Goal: Information Seeking & Learning: Check status

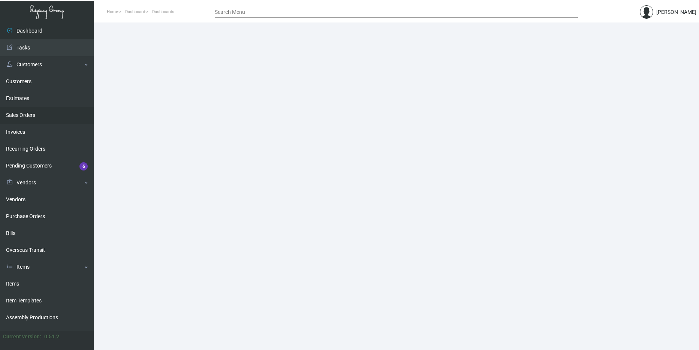
click at [54, 117] on link "Sales Orders" at bounding box center [47, 115] width 94 height 17
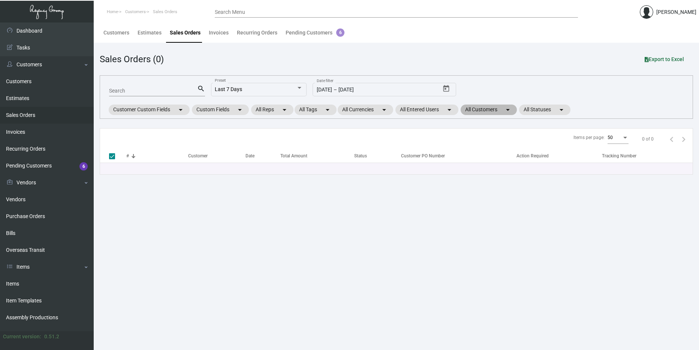
click at [481, 110] on mat-chip "All Customers arrow_drop_down" at bounding box center [488, 110] width 56 height 10
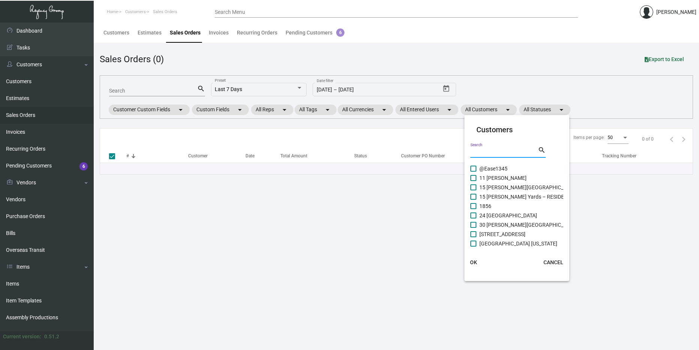
click at [490, 151] on input "Search" at bounding box center [503, 152] width 67 height 6
click at [496, 149] on input "Search" at bounding box center [503, 152] width 67 height 6
type input "Virgin"
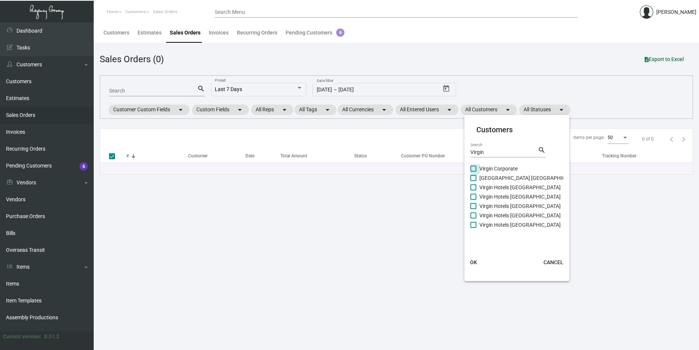
click at [483, 168] on span "Virgin Corporate" at bounding box center [498, 168] width 38 height 9
click at [473, 172] on input "Virgin Corporate" at bounding box center [473, 172] width 0 height 0
checkbox input "true"
click at [482, 180] on span "[GEOGRAPHIC_DATA] [GEOGRAPHIC_DATA]" at bounding box center [530, 177] width 102 height 9
click at [473, 181] on input "[GEOGRAPHIC_DATA] [GEOGRAPHIC_DATA]" at bounding box center [473, 181] width 0 height 0
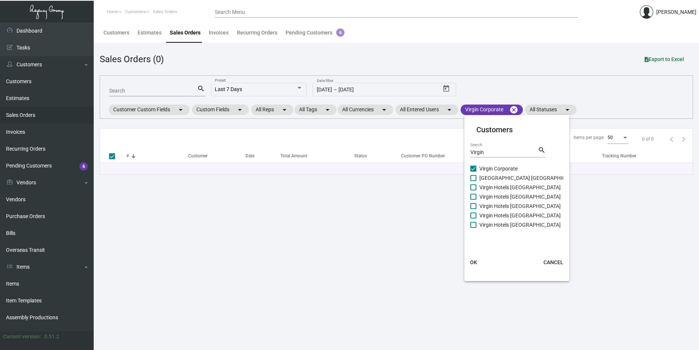
checkbox input "true"
click at [484, 189] on span "Virgin Hotels [GEOGRAPHIC_DATA]" at bounding box center [519, 187] width 81 height 9
click at [473, 190] on input "Virgin Hotels [GEOGRAPHIC_DATA]" at bounding box center [473, 190] width 0 height 0
checkbox input "true"
drag, startPoint x: 485, startPoint y: 195, endPoint x: 485, endPoint y: 199, distance: 4.1
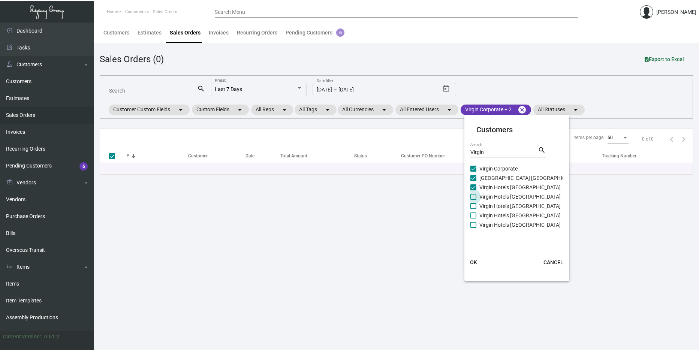
click at [485, 196] on span "Virgin Hotels [GEOGRAPHIC_DATA]" at bounding box center [519, 196] width 81 height 9
click at [473, 200] on input "Virgin Hotels [GEOGRAPHIC_DATA]" at bounding box center [473, 200] width 0 height 0
checkbox input "true"
drag, startPoint x: 485, startPoint y: 200, endPoint x: 487, endPoint y: 205, distance: 4.3
click at [487, 203] on div "Virgin Corporate [GEOGRAPHIC_DATA] [GEOGRAPHIC_DATA] [GEOGRAPHIC_DATA] [GEOGRAP…" at bounding box center [525, 197] width 111 height 66
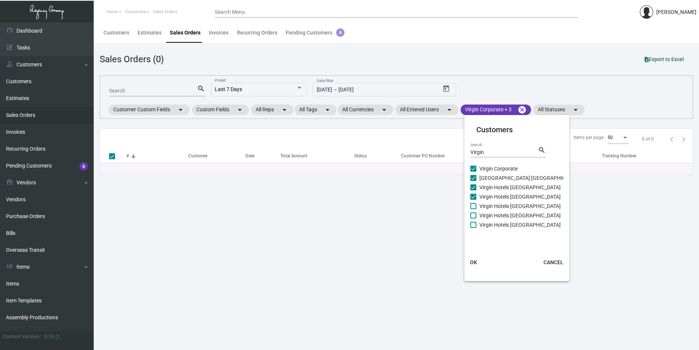
drag, startPoint x: 487, startPoint y: 208, endPoint x: 487, endPoint y: 214, distance: 5.6
click at [487, 210] on span "Virgin Hotels [GEOGRAPHIC_DATA]" at bounding box center [519, 206] width 81 height 9
click at [473, 209] on input "Virgin Hotels [GEOGRAPHIC_DATA]" at bounding box center [473, 209] width 0 height 0
checkbox input "true"
click at [487, 218] on span "Virgin Hotels [GEOGRAPHIC_DATA]" at bounding box center [519, 215] width 81 height 9
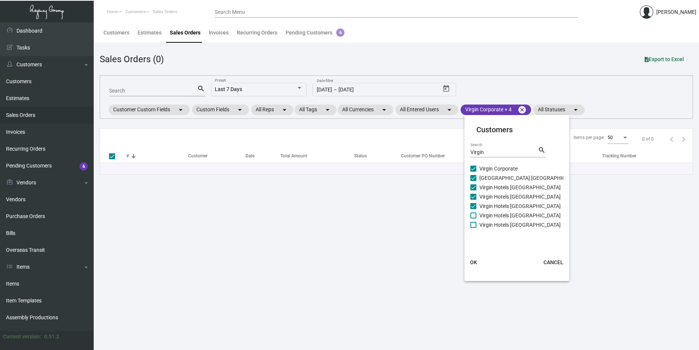
click at [473, 218] on input "Virgin Hotels [GEOGRAPHIC_DATA]" at bounding box center [473, 218] width 0 height 0
checkbox input "true"
click at [488, 227] on span "Virgin Hotels [GEOGRAPHIC_DATA]" at bounding box center [519, 224] width 81 height 9
click at [473, 228] on input "Virgin Hotels [GEOGRAPHIC_DATA]" at bounding box center [473, 228] width 0 height 0
checkbox input "true"
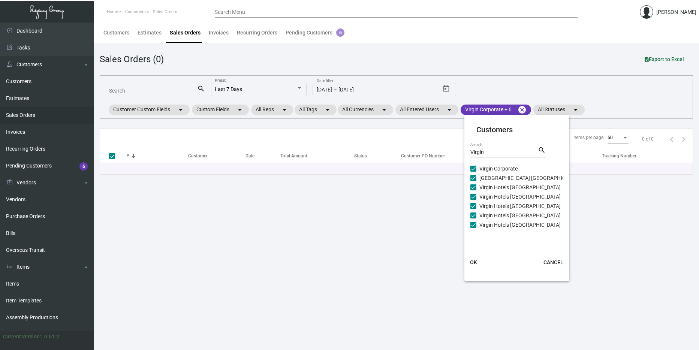
click at [475, 262] on span "OK" at bounding box center [473, 262] width 7 height 6
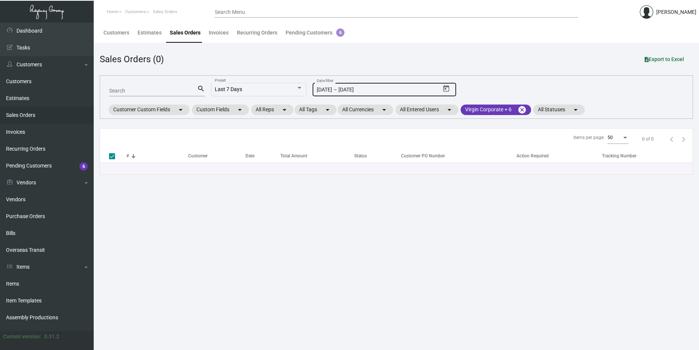
click at [391, 90] on input "[DATE]" at bounding box center [368, 90] width 60 height 6
click at [450, 93] on button "Open calendar" at bounding box center [446, 89] width 12 height 12
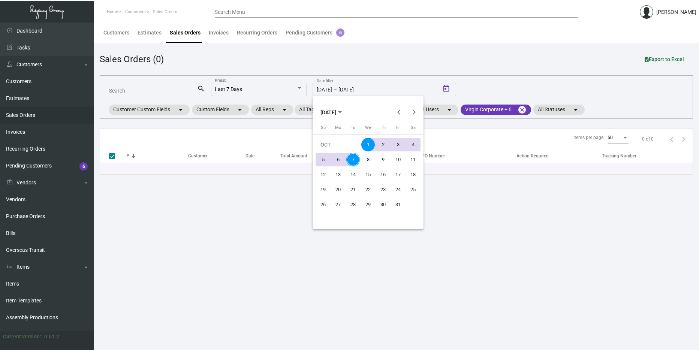
click at [342, 109] on span "[DATE]" at bounding box center [330, 112] width 21 height 6
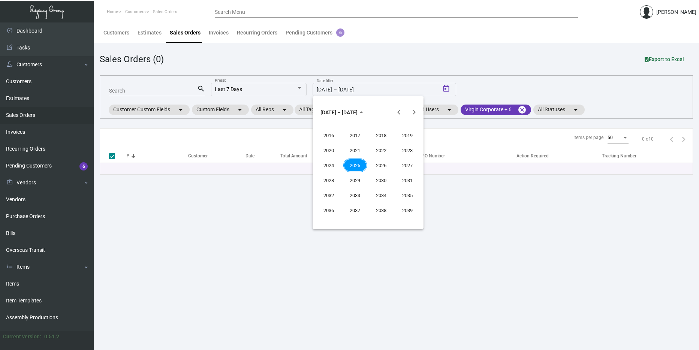
click at [328, 173] on button "2028" at bounding box center [328, 180] width 26 height 15
click at [337, 109] on span "2028" at bounding box center [329, 112] width 18 height 6
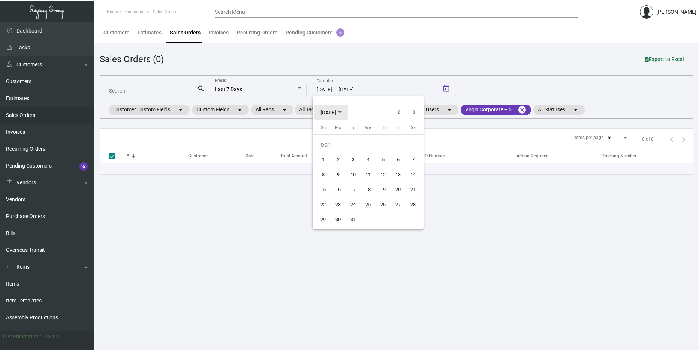
click at [336, 115] on span "[DATE]" at bounding box center [328, 112] width 16 height 6
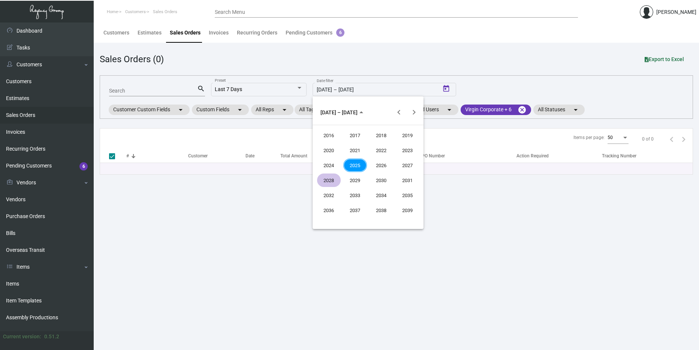
click at [332, 164] on div "2024" at bounding box center [329, 164] width 24 height 13
click at [327, 176] on div "SEP" at bounding box center [329, 179] width 24 height 13
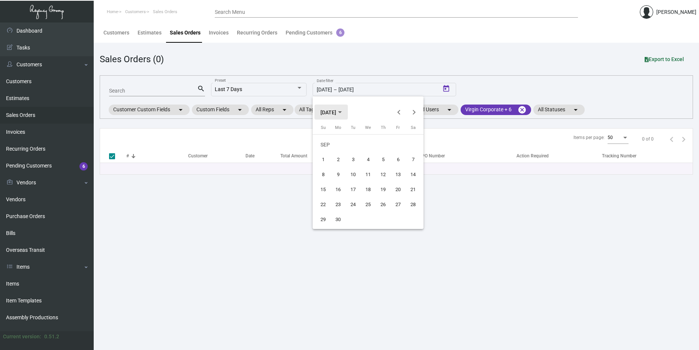
click at [336, 113] on span "[DATE]" at bounding box center [328, 112] width 16 height 6
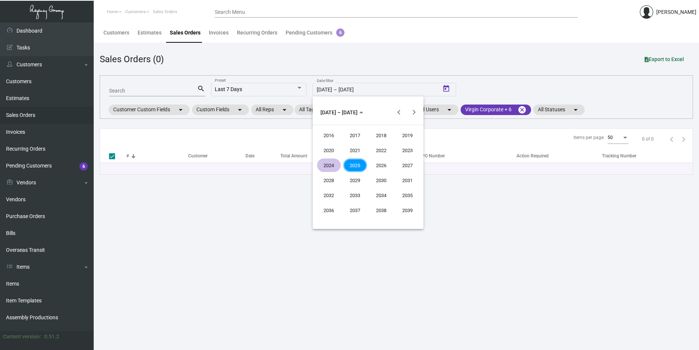
click at [328, 161] on div "2024" at bounding box center [329, 164] width 24 height 13
click at [328, 151] on div "JAN" at bounding box center [329, 149] width 24 height 13
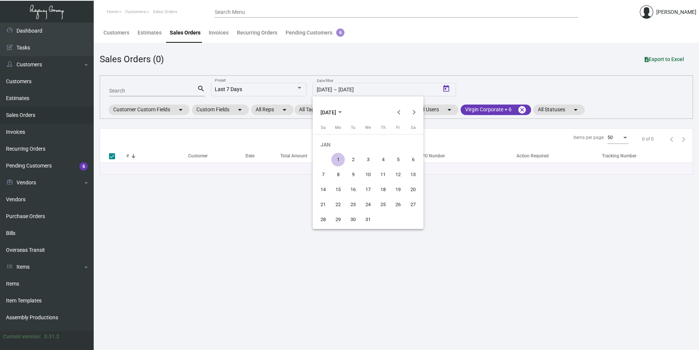
click at [333, 155] on div "1" at bounding box center [337, 159] width 13 height 13
type input "[DATE]"
click at [413, 112] on button "Next month" at bounding box center [413, 112] width 15 height 15
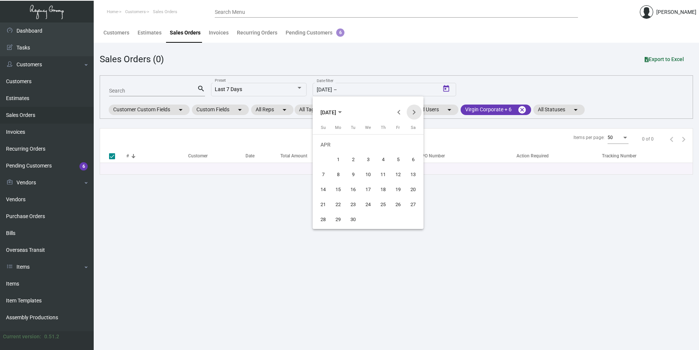
click at [413, 112] on button "Next month" at bounding box center [413, 112] width 15 height 15
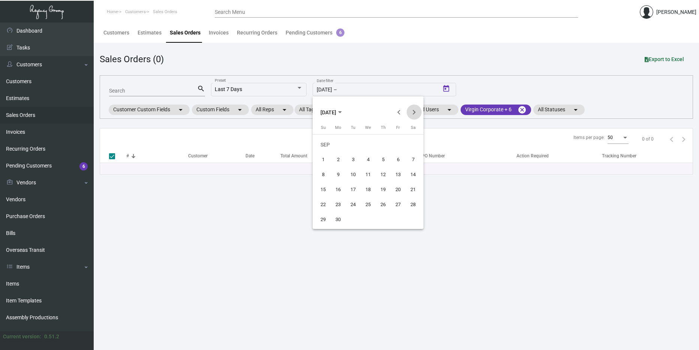
click at [413, 112] on button "Next month" at bounding box center [413, 112] width 15 height 15
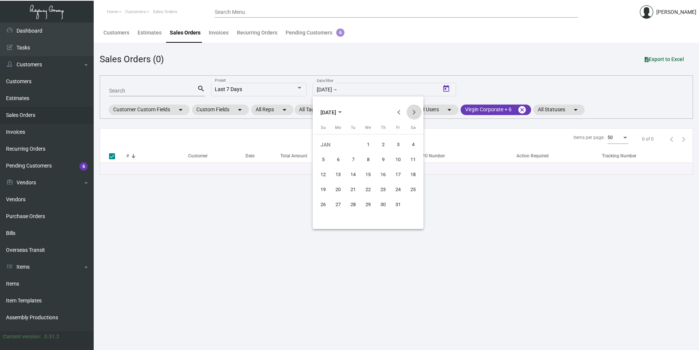
click at [413, 112] on button "Next month" at bounding box center [413, 112] width 15 height 15
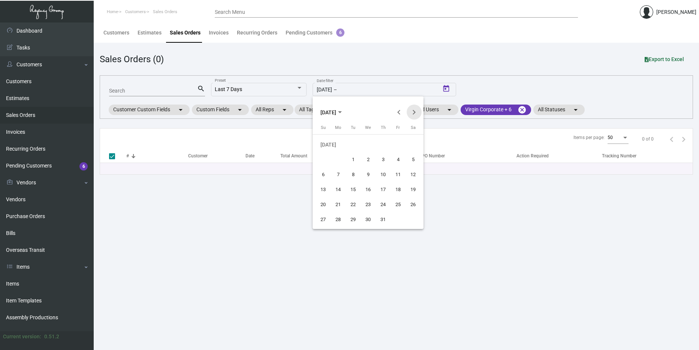
click at [413, 112] on button "Next month" at bounding box center [413, 112] width 15 height 15
click at [357, 157] on div "7" at bounding box center [352, 159] width 13 height 13
type input "[DATE]"
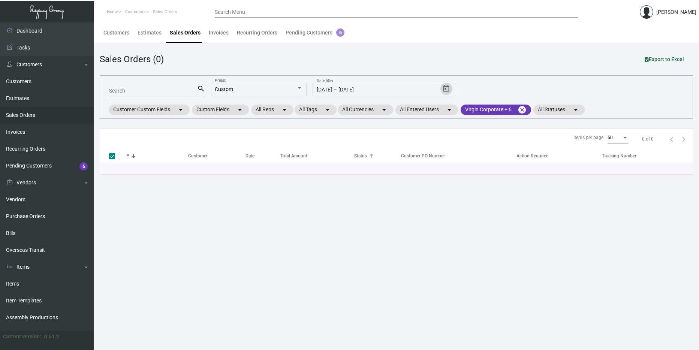
checkbox input "false"
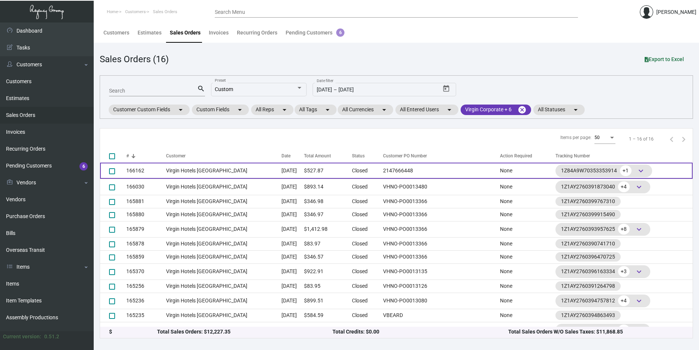
click at [281, 164] on td "[DATE]" at bounding box center [292, 171] width 22 height 16
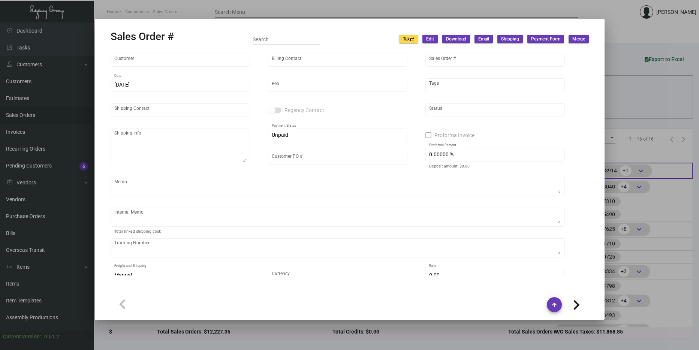
type input "Virgin Hotels [GEOGRAPHIC_DATA]"
type input "[PERSON_NAME]"
type input "166162"
type input "[DATE]"
type input "[PERSON_NAME]"
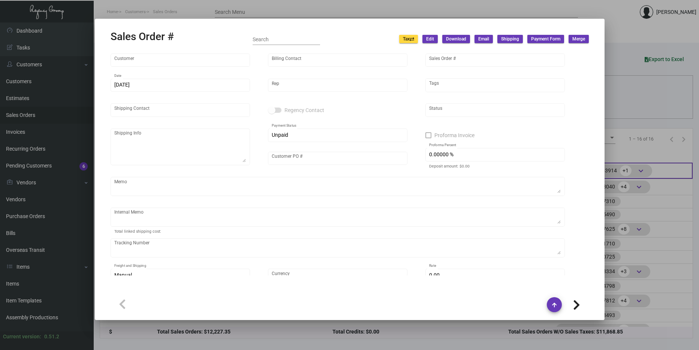
type input "[PERSON_NAME]"
type textarea "Virgin Hotels Dallas - [PERSON_NAME] [STREET_ADDRESS][US_STATE]"
type input "2147666448"
type textarea "27.81"
type input "United States Dollar $"
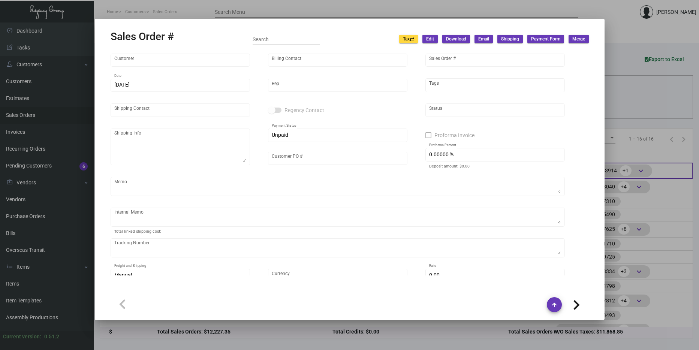
type input "$ 49.87"
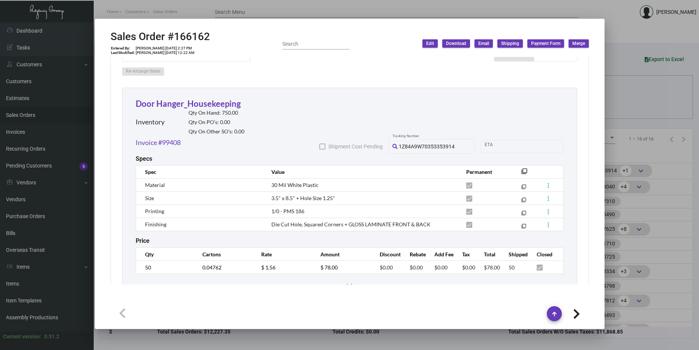
scroll to position [412, 0]
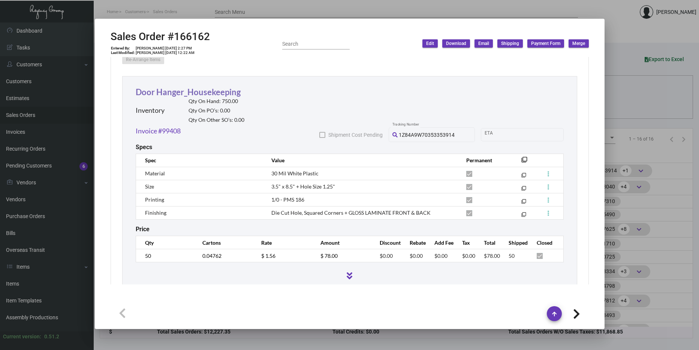
click at [228, 96] on link "Door Hanger_Housekeeping" at bounding box center [188, 92] width 105 height 10
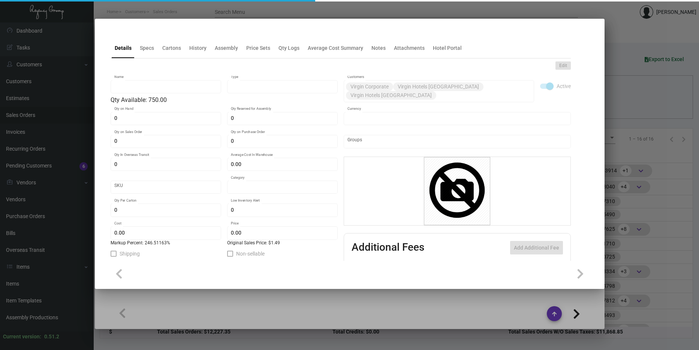
type input "Door Hanger_Housekeeping"
type input "Inventory"
type input "750"
type input "$ 0.02867"
type input "Inventory"
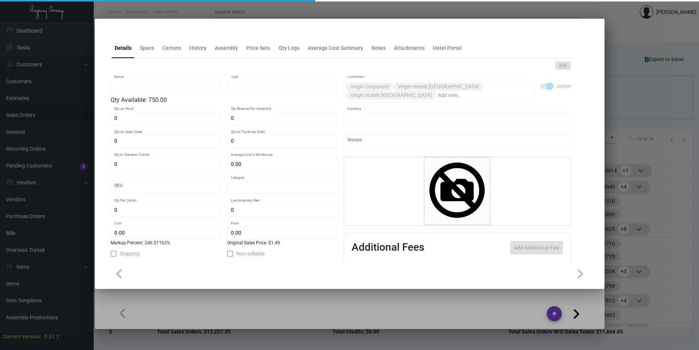
type input "1,050"
type input "$ 0.43"
type input "$ 1.49"
checkbox input "true"
type input "United States Dollar $"
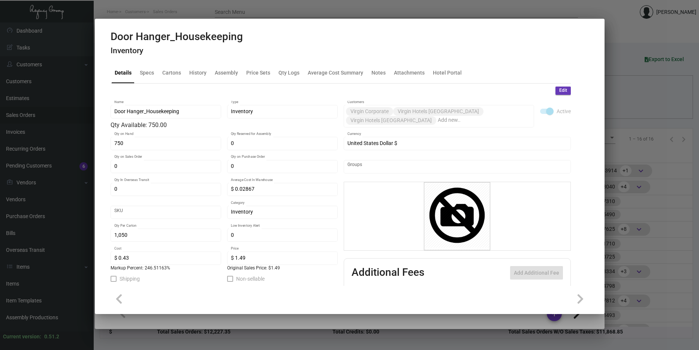
click at [636, 131] on div at bounding box center [349, 175] width 699 height 350
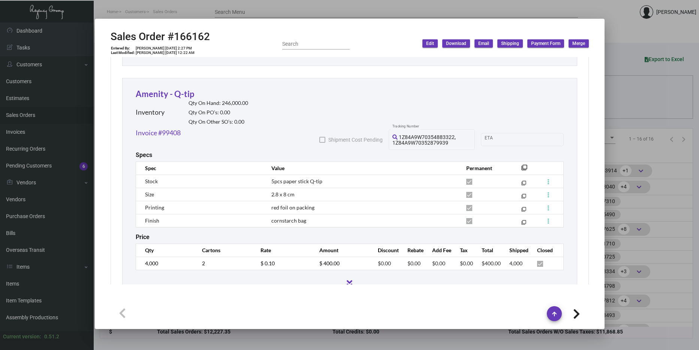
scroll to position [636, 0]
click at [171, 96] on link "Amenity - Q-tip" at bounding box center [165, 93] width 58 height 10
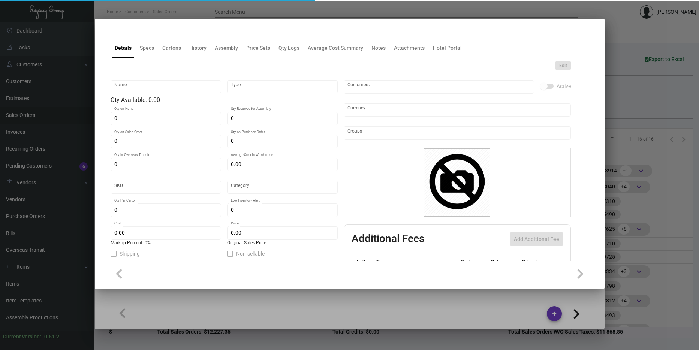
type input "Amenity - Q-tip"
type input "Inventory"
type input "246,000"
type input "$ 0.034"
type input "Overseas"
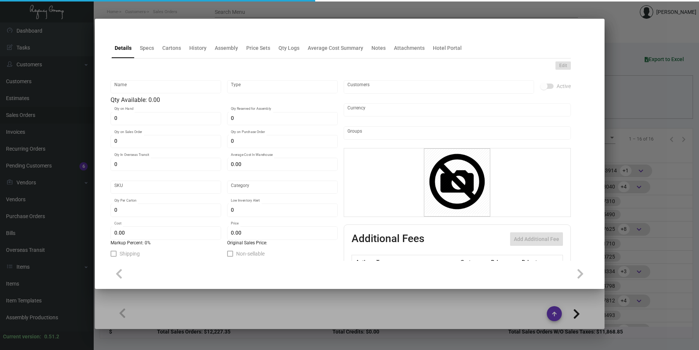
type input "2,000"
type input "$ 0.034"
type input "$ 0.10"
checkbox input "true"
type input "United States Dollar $"
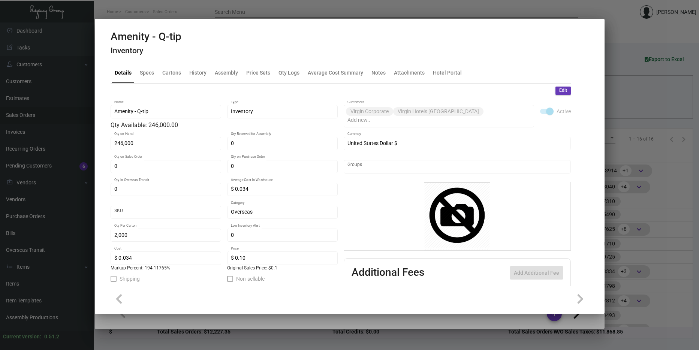
click at [612, 122] on div at bounding box center [349, 175] width 699 height 350
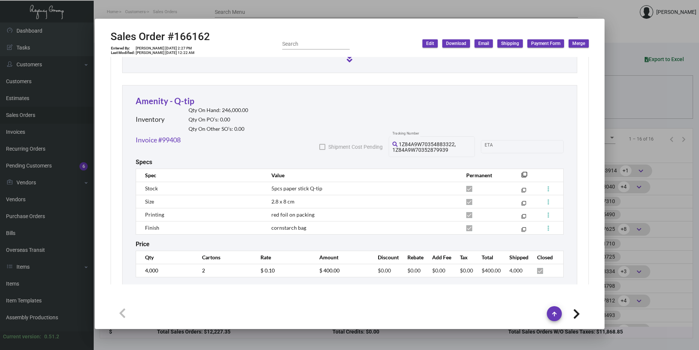
scroll to position [666, 0]
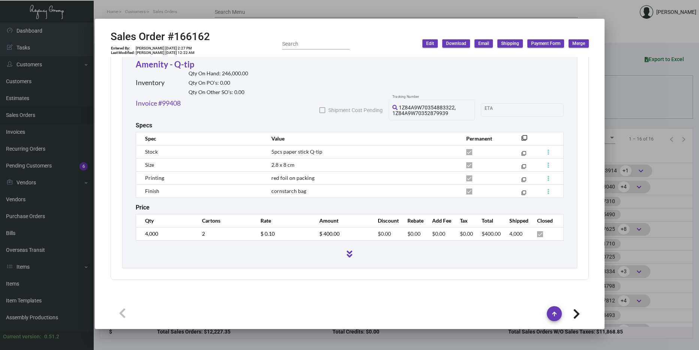
click at [651, 154] on div at bounding box center [349, 175] width 699 height 350
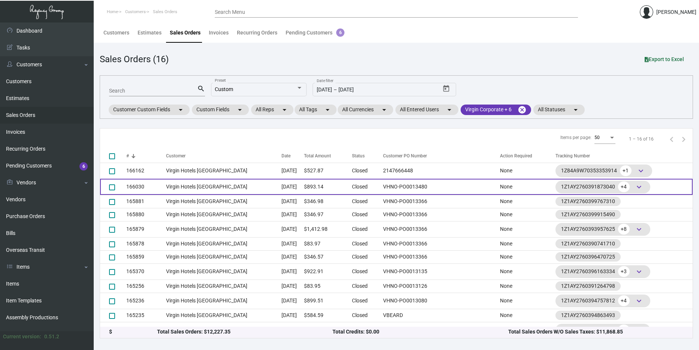
click at [281, 191] on td "[DATE]" at bounding box center [292, 187] width 22 height 16
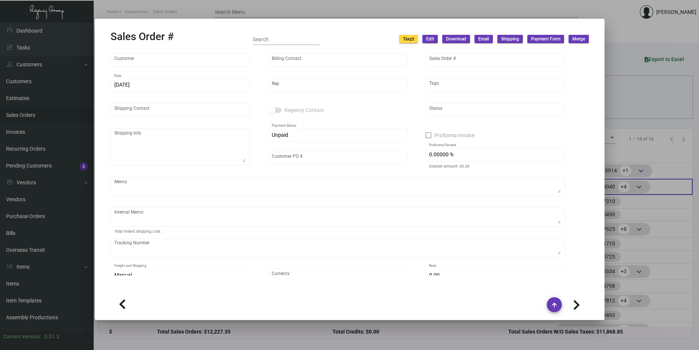
type input "Virgin Hotels [GEOGRAPHIC_DATA]"
type input "[PERSON_NAME]"
type input "166030"
type input "[DATE]"
type input "[PERSON_NAME]"
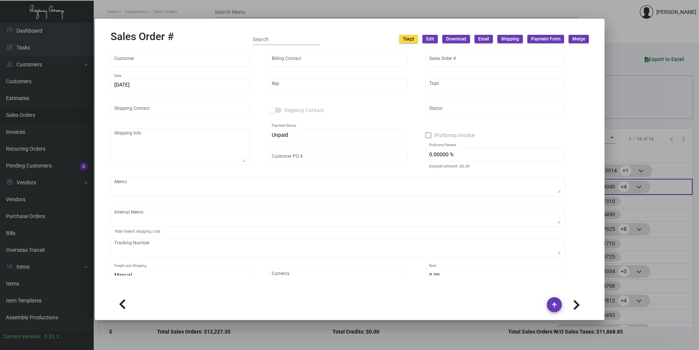
type input "[PERSON_NAME]"
type textarea "Virgin Hotels [GEOGRAPHIC_DATA] - [PERSON_NAME] [STREET_ADDRESS]"
type input "VHNO-PO0013480"
type textarea "70.20"
type input "United States Dollar $"
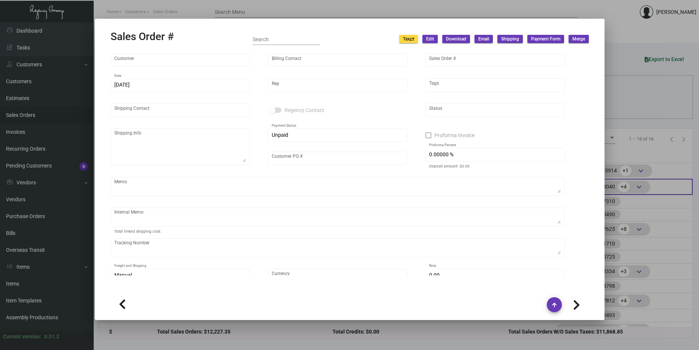
type input "$ 98.14"
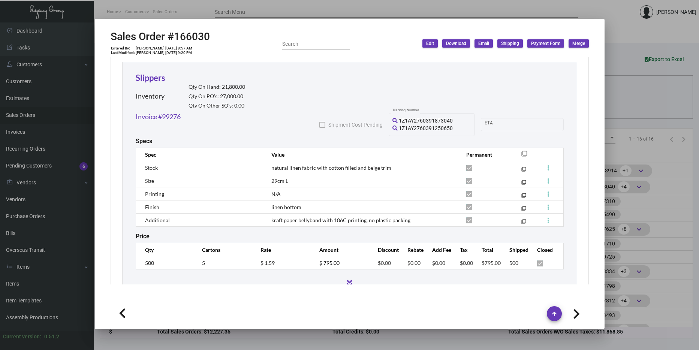
scroll to position [441, 0]
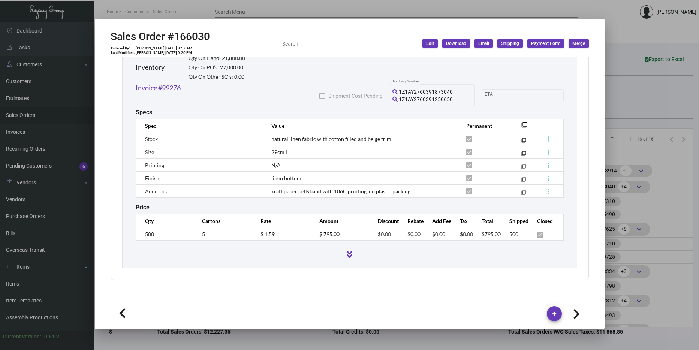
click at [617, 108] on div at bounding box center [349, 175] width 699 height 350
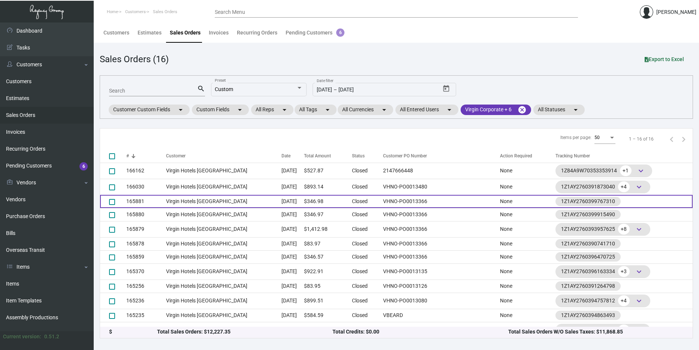
click at [254, 200] on td "Virgin Hotels [GEOGRAPHIC_DATA]" at bounding box center [223, 201] width 115 height 13
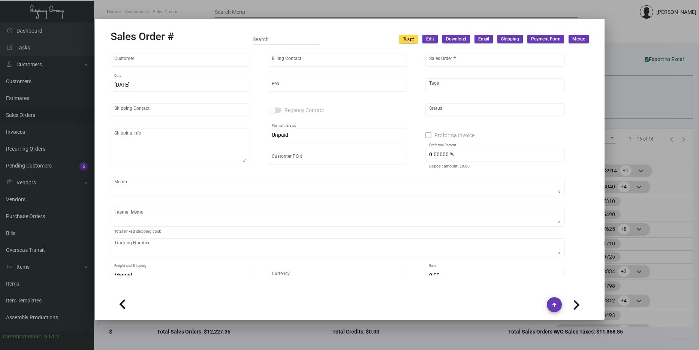
type input "Virgin Hotels [GEOGRAPHIC_DATA]"
type input "[PERSON_NAME]"
type input "165881"
type input "[DATE]"
type input "[PERSON_NAME]"
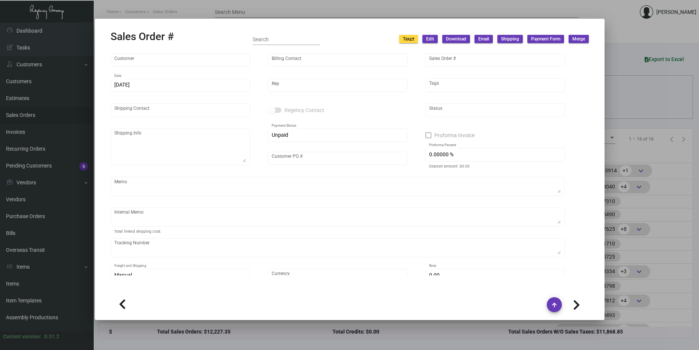
type input "[PERSON_NAME]"
type textarea "Virgin Hotels [GEOGRAPHIC_DATA] - [PERSON_NAME] [STREET_ADDRESS]"
type input "VHNO-PO0013366"
type textarea "9.33"
type input "United States Dollar $"
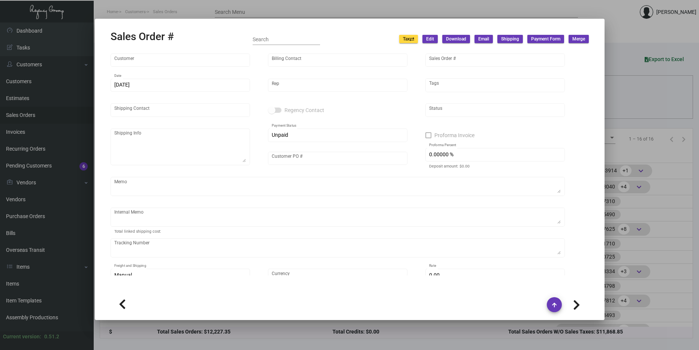
type input "$ 36.98"
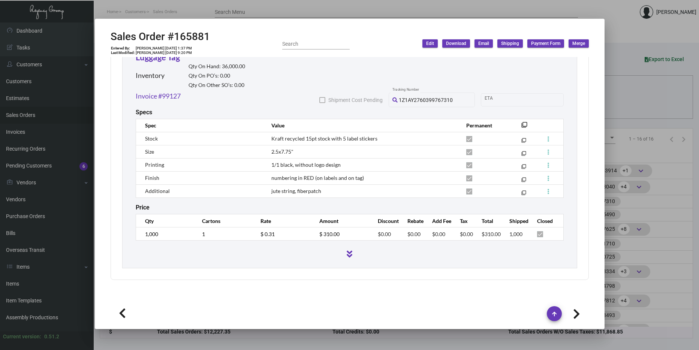
scroll to position [395, 0]
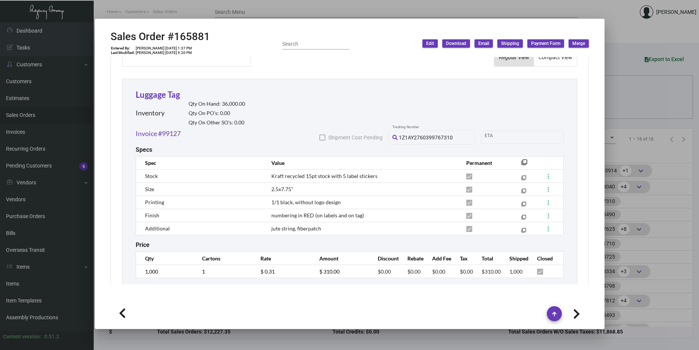
click at [618, 155] on div at bounding box center [349, 175] width 699 height 350
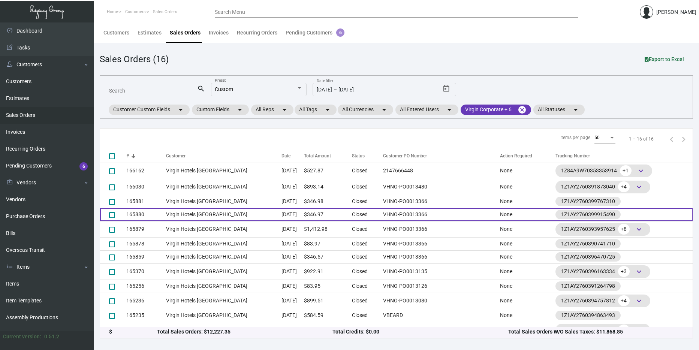
click at [248, 208] on td "Virgin Hotels [GEOGRAPHIC_DATA]" at bounding box center [223, 214] width 115 height 13
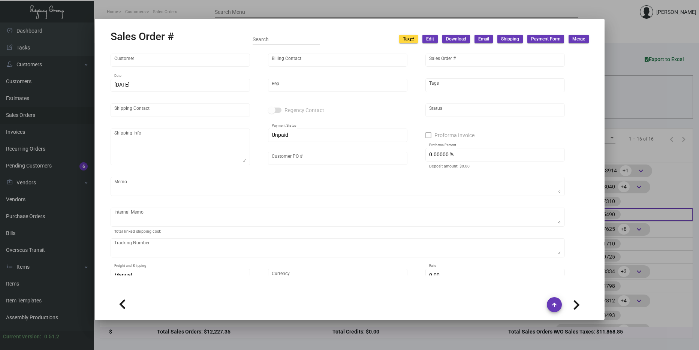
type input "Virgin Hotels [GEOGRAPHIC_DATA]"
type input "[PERSON_NAME]"
type input "165880"
type input "[DATE]"
type input "[PERSON_NAME]"
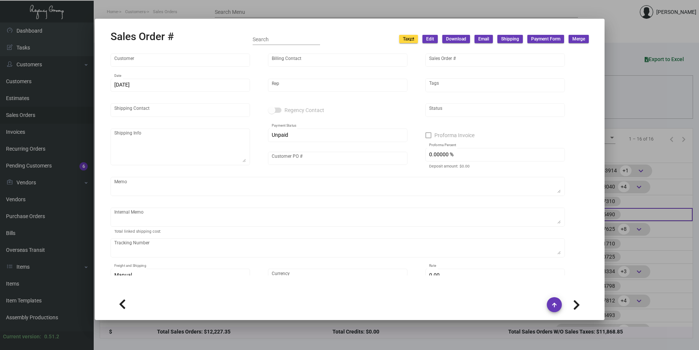
type input "[PERSON_NAME]"
type textarea "Virgin Hotels [GEOGRAPHIC_DATA] - [PERSON_NAME][GEOGRAPHIC_DATA][STREET_ADDRESS]"
type input "VHNO-PO0013366"
type textarea "9.33"
type input "United States Dollar $"
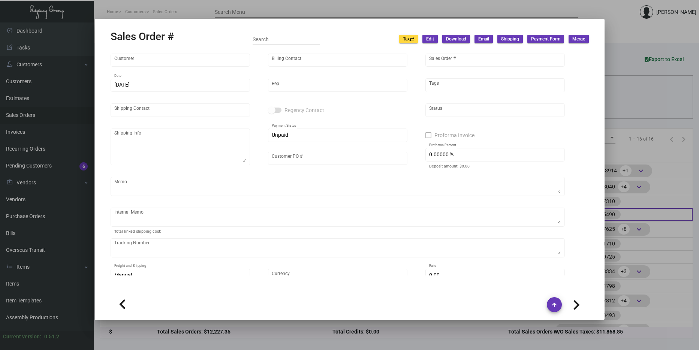
type input "$ 36.97"
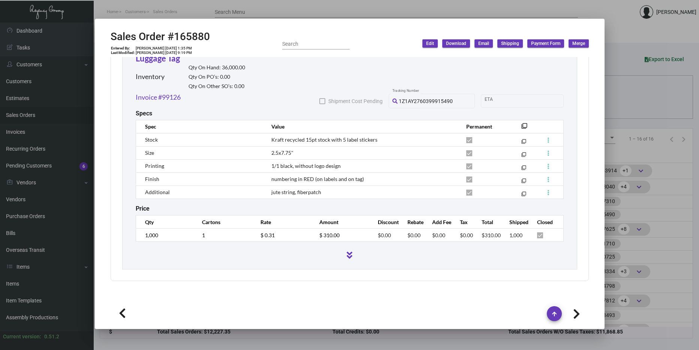
scroll to position [433, 0]
click at [625, 151] on div at bounding box center [349, 175] width 699 height 350
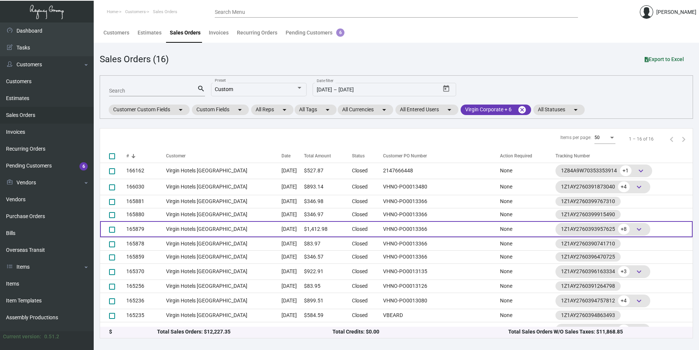
click at [298, 226] on td "[DATE]" at bounding box center [292, 229] width 22 height 16
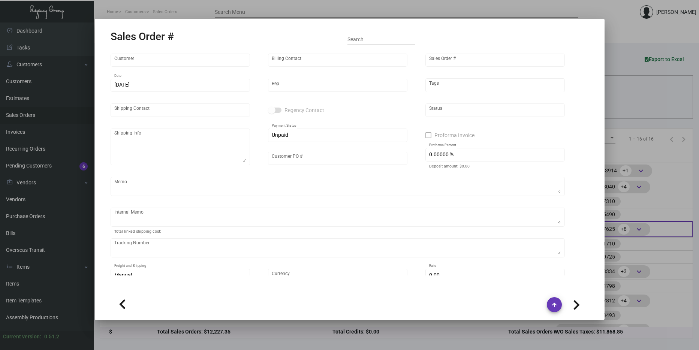
type input "Virgin Hotels [GEOGRAPHIC_DATA]"
type input "[PERSON_NAME]"
type input "165879"
type input "[DATE]"
type input "[PERSON_NAME]"
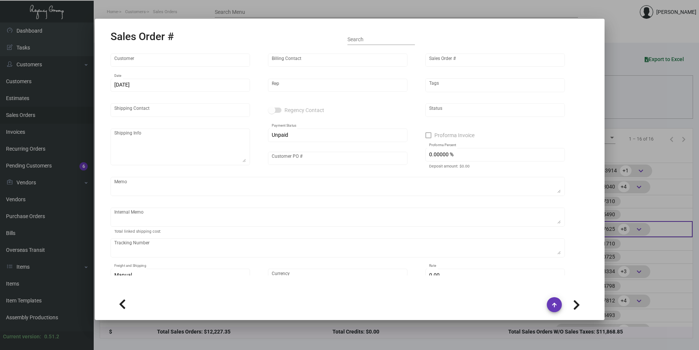
type input "[PERSON_NAME]"
type textarea "Virgin Hotels [GEOGRAPHIC_DATA] - [PERSON_NAME] [STREET_ADDRESS]"
type input "VHNO-PO0013366"
type textarea "88.59"
type input "United States Dollar $"
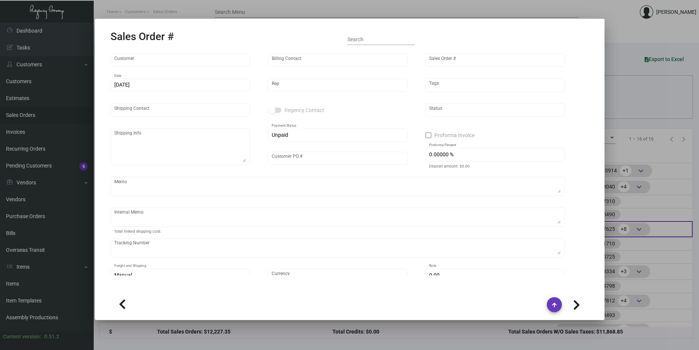
type input "$ 124.98"
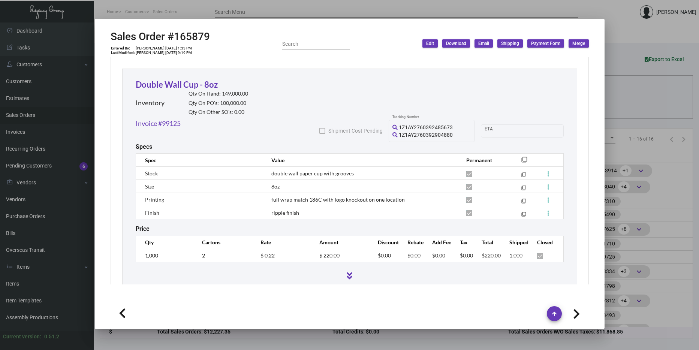
scroll to position [1105, 0]
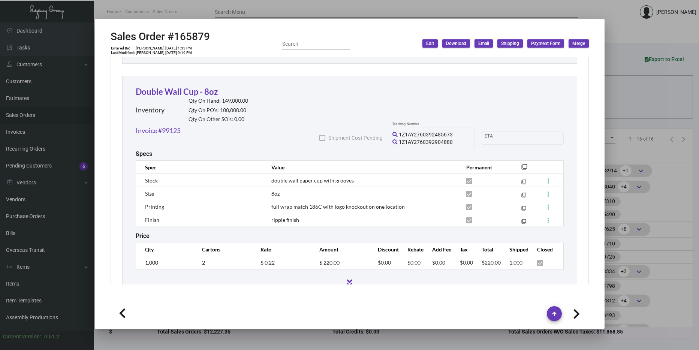
click at [663, 196] on div at bounding box center [349, 175] width 699 height 350
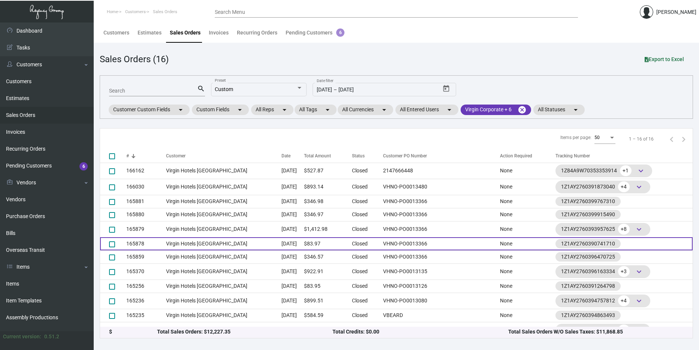
click at [281, 240] on td "[DATE]" at bounding box center [292, 243] width 22 height 13
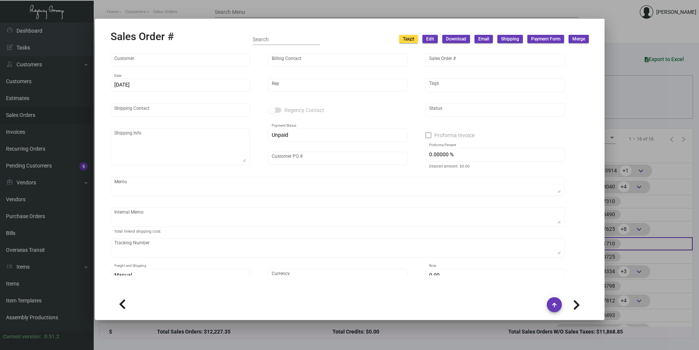
type input "Virgin Hotels [GEOGRAPHIC_DATA]"
type input "[PERSON_NAME]"
type input "165878"
type input "[DATE]"
type input "[PERSON_NAME]"
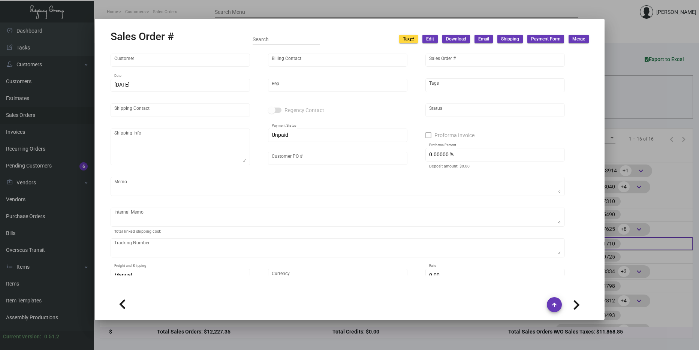
type input "[PERSON_NAME]"
type textarea "Virgin Hotels [GEOGRAPHIC_DATA] - [PERSON_NAME] [STREET_ADDRESS]"
type input "VHNO-PO0013366"
type textarea "8.35"
type input "United States Dollar $"
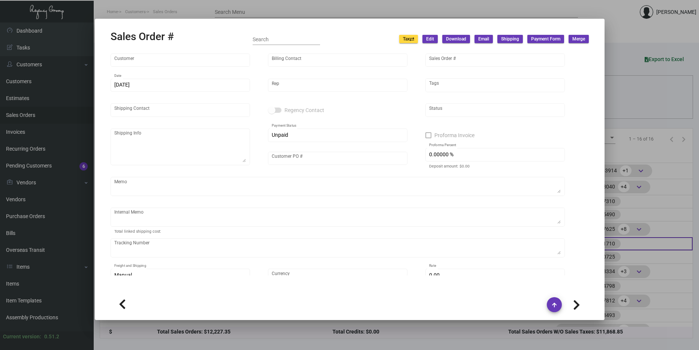
type input "$ 18.97"
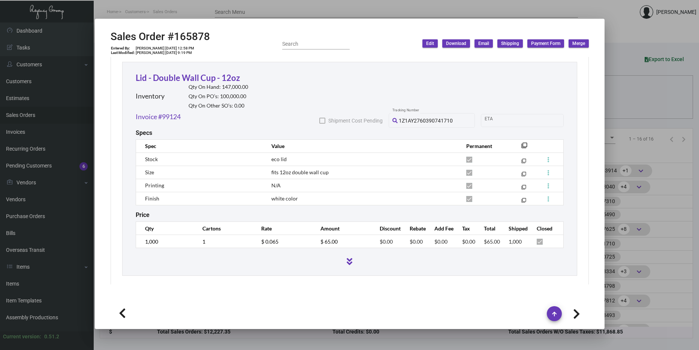
scroll to position [420, 0]
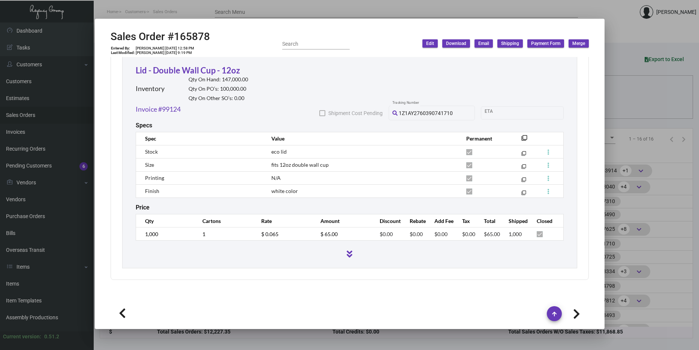
click at [654, 159] on div at bounding box center [349, 175] width 699 height 350
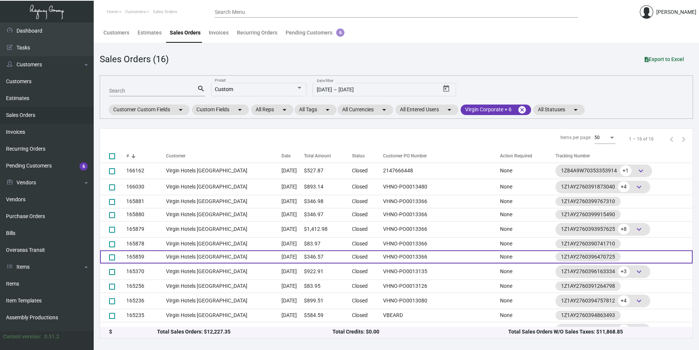
click at [379, 260] on td "Closed" at bounding box center [366, 256] width 28 height 13
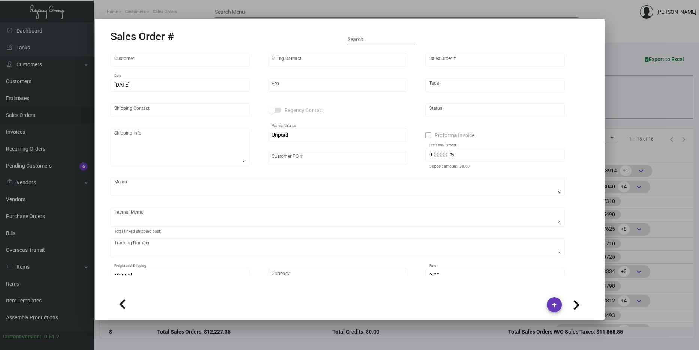
type input "Virgin Hotels [GEOGRAPHIC_DATA]"
type input "[PERSON_NAME]"
type input "165859"
type input "[DATE]"
type input "[PERSON_NAME]"
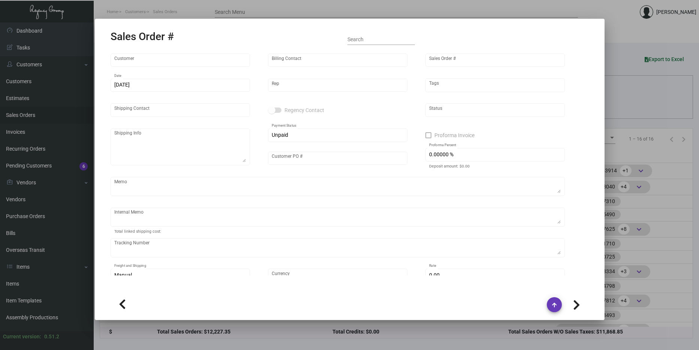
type input "[PERSON_NAME]"
type textarea "Virgin Hotels [GEOGRAPHIC_DATA] - [PERSON_NAME] [STREET_ADDRESS]"
type input "VHNO-PO0013366"
type textarea "8.85"
type input "United States Dollar $"
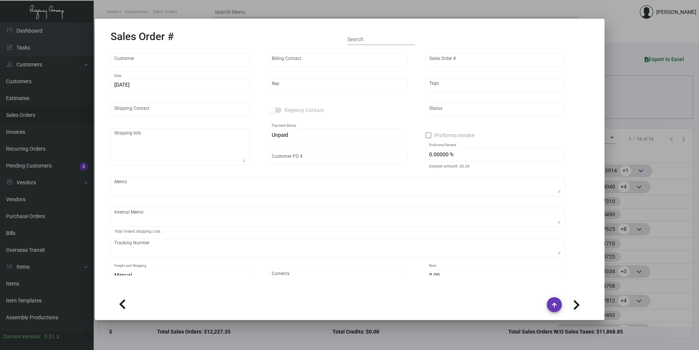
type input "$ 36.57"
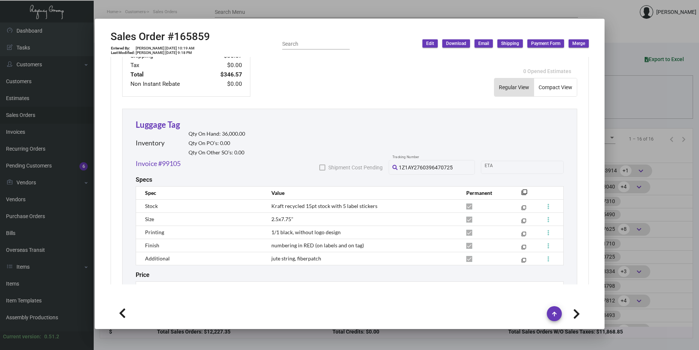
scroll to position [358, 0]
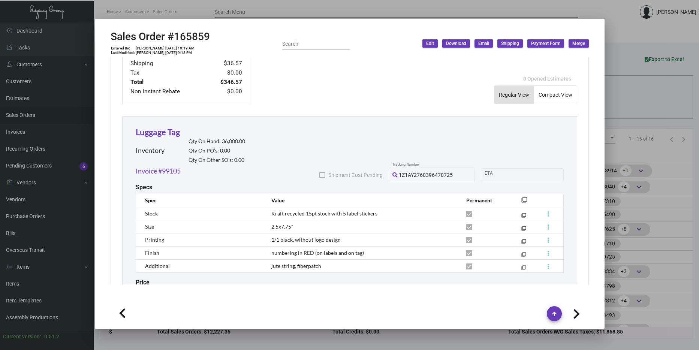
click at [605, 140] on div at bounding box center [349, 175] width 699 height 350
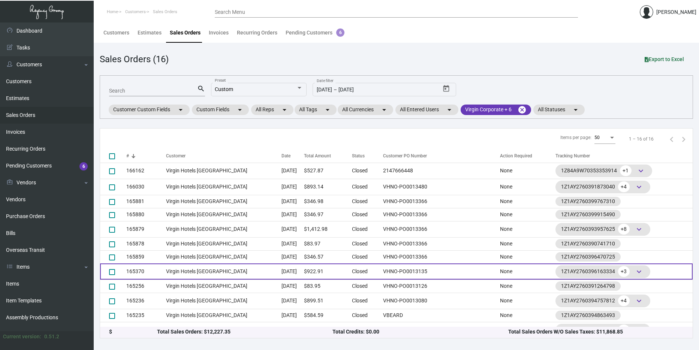
click at [352, 268] on td "$922.91" at bounding box center [328, 271] width 48 height 16
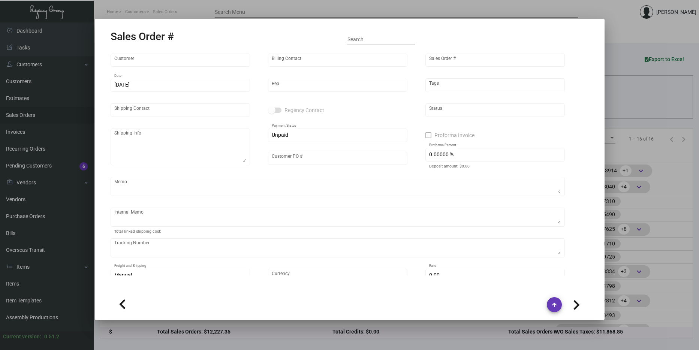
type input "Virgin Hotels [GEOGRAPHIC_DATA]"
type input "[PERSON_NAME]"
type input "165370"
type input "[DATE]"
type input "[PERSON_NAME]"
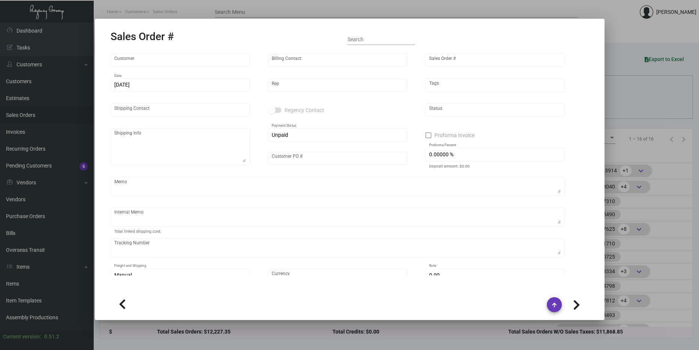
type input "[PERSON_NAME]"
type textarea "Virgin Hotels [GEOGRAPHIC_DATA] - [PERSON_NAME] [STREET_ADDRESS]"
type input "VHNO-PO0013135"
type textarea "41.64"
type input "United States Dollar $"
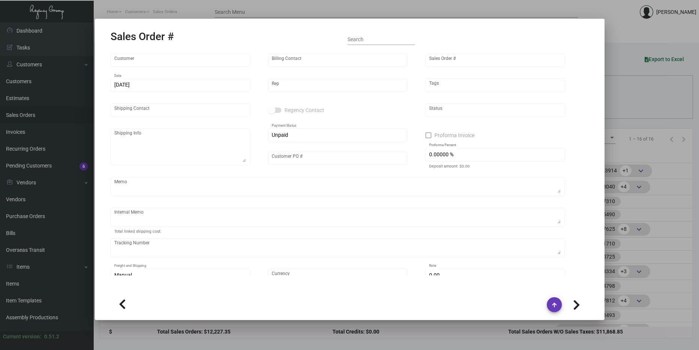
type input "$ 67.91"
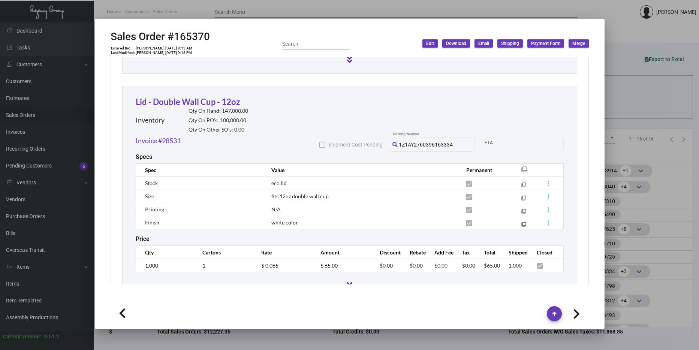
scroll to position [893, 0]
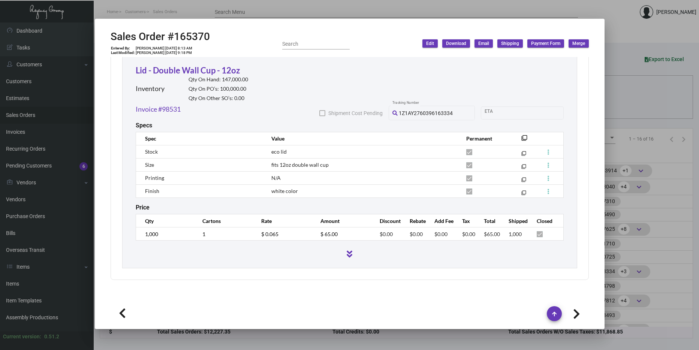
click at [643, 132] on div at bounding box center [349, 175] width 699 height 350
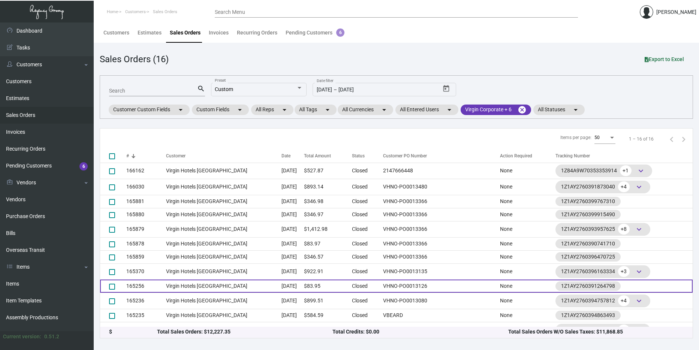
click at [304, 284] on td "[DATE]" at bounding box center [292, 285] width 22 height 13
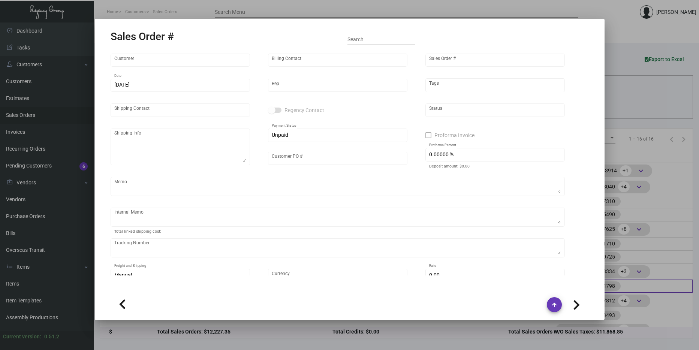
type input "Virgin Hotels [GEOGRAPHIC_DATA]"
type input "[PERSON_NAME]"
type input "165256"
type input "[DATE]"
type input "[PERSON_NAME]"
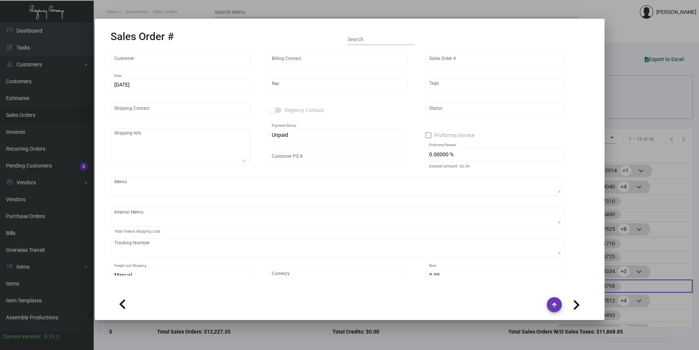
type input "[PERSON_NAME]"
type textarea "Virgin Hotels [GEOGRAPHIC_DATA] - [PERSON_NAME] [STREET_ADDRESS]"
type input "VHNO-PO0013126"
type textarea "8.35"
type input "United States Dollar $"
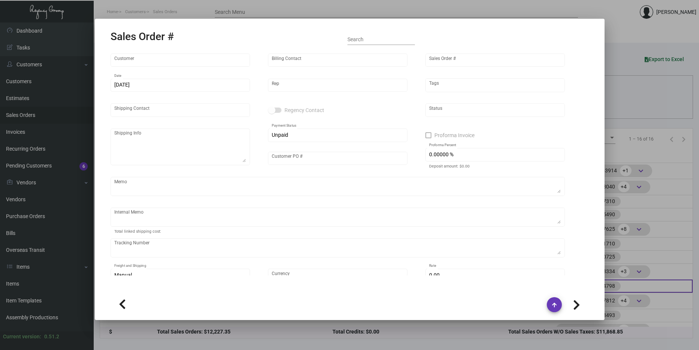
type input "$ 18.95"
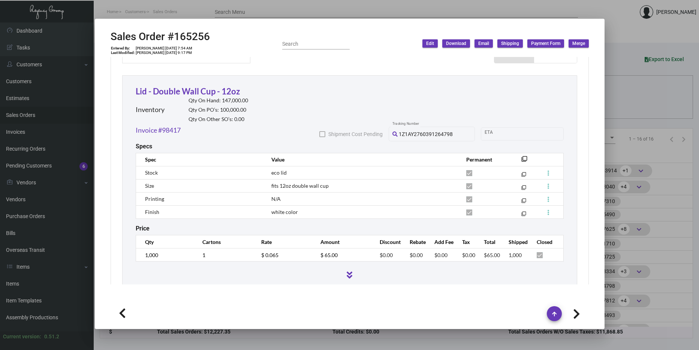
scroll to position [412, 0]
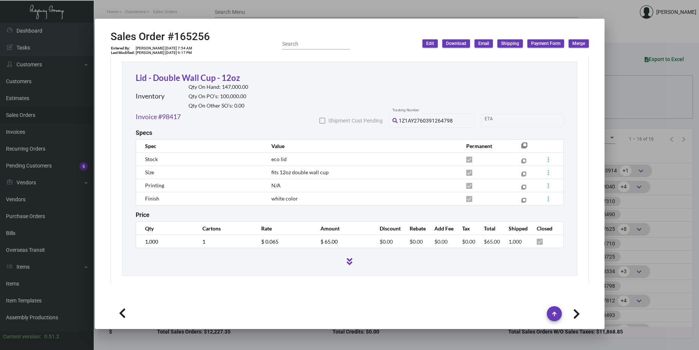
click at [663, 173] on div at bounding box center [349, 175] width 699 height 350
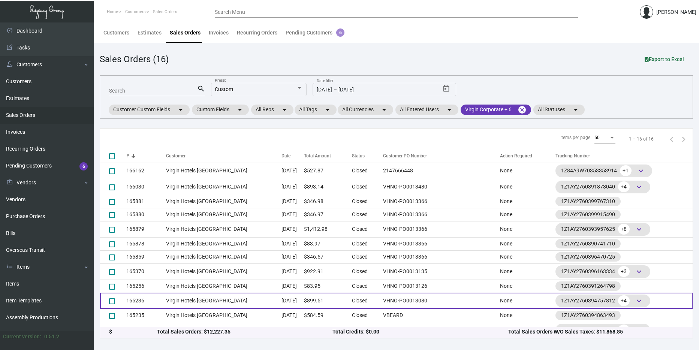
click at [350, 296] on td "$899.51" at bounding box center [328, 301] width 48 height 16
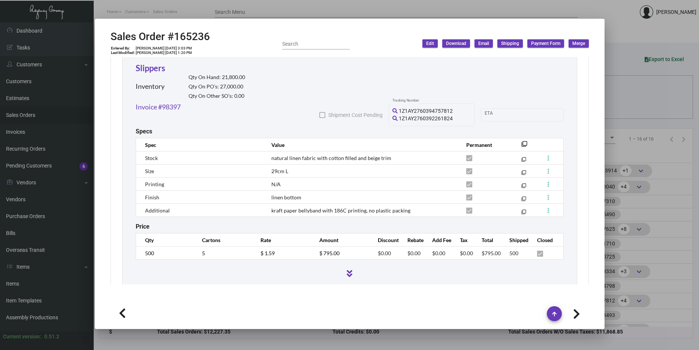
scroll to position [403, 0]
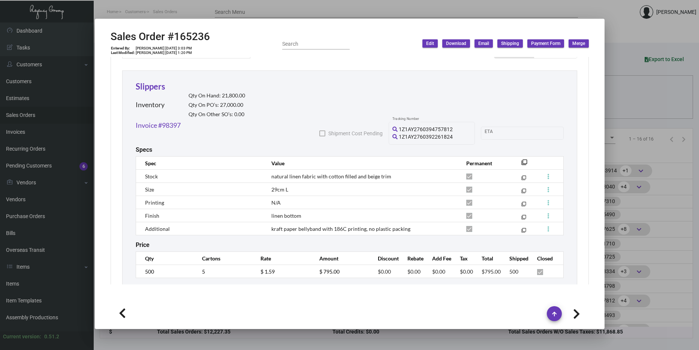
click at [626, 146] on div at bounding box center [349, 175] width 699 height 350
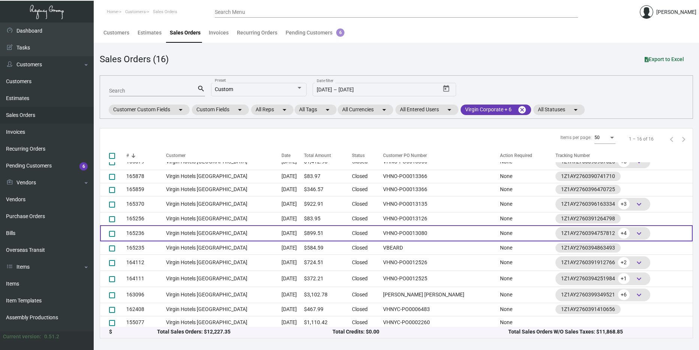
scroll to position [70, 0]
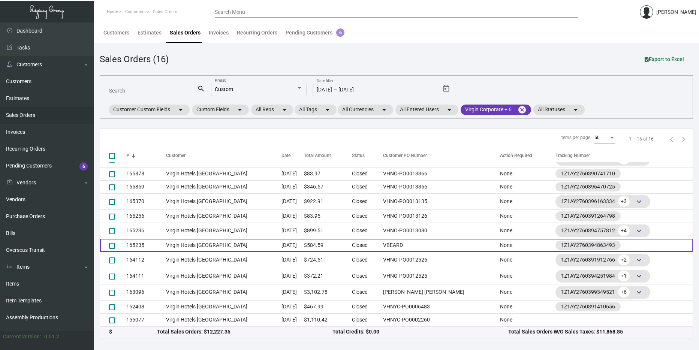
click at [178, 243] on td "Virgin Hotels [GEOGRAPHIC_DATA]" at bounding box center [223, 245] width 115 height 13
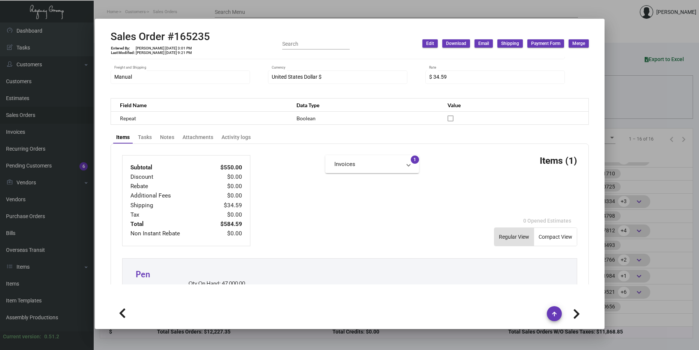
scroll to position [225, 0]
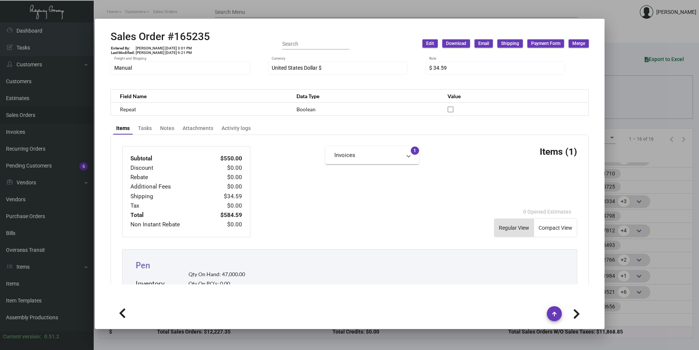
click at [146, 264] on link "Pen" at bounding box center [143, 265] width 15 height 10
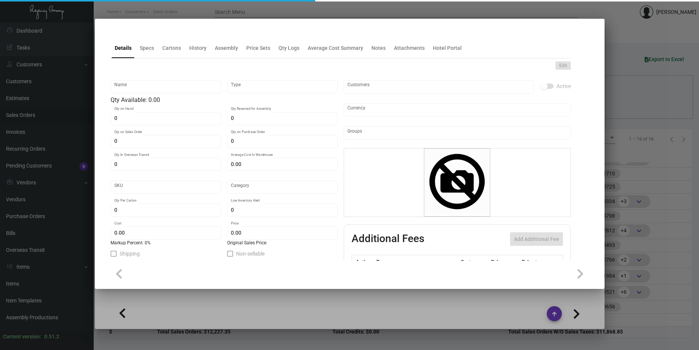
type input "Pen"
type input "Inventory"
type input "47,000"
type input "$ 0.00"
type input "Overseas"
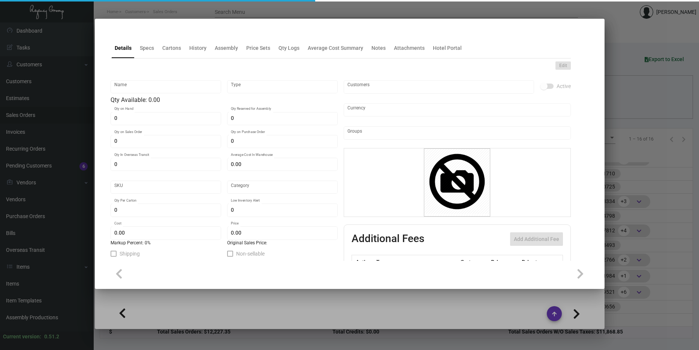
type input "1,000"
type input "$ 0.25"
type input "$ 0.55"
checkbox input "true"
type input "United States Dollar $"
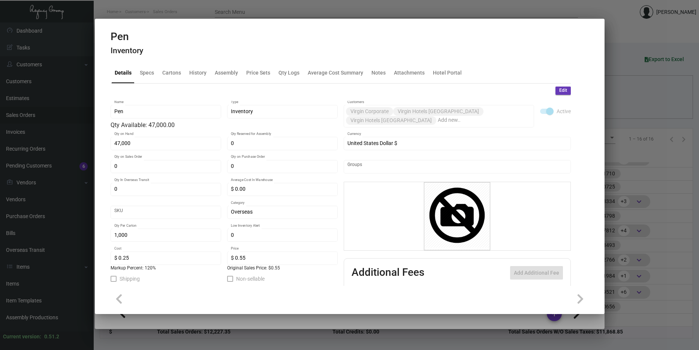
click at [209, 313] on mat-dialog-container "Pen Inventory Details Specs Cartons History Assembly Price Sets Qty Logs Averag…" at bounding box center [349, 166] width 509 height 295
click at [191, 330] on div at bounding box center [349, 175] width 699 height 350
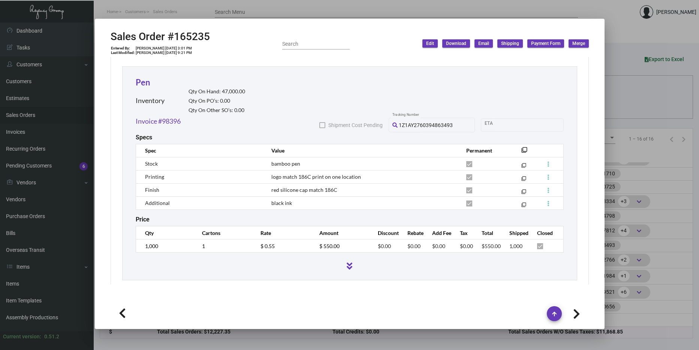
scroll to position [412, 0]
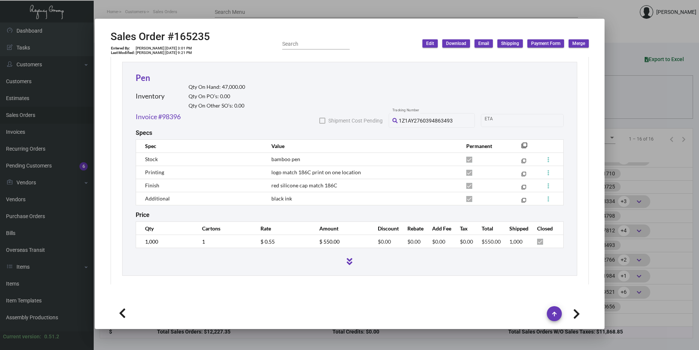
click at [196, 322] on div at bounding box center [350, 313] width 478 height 25
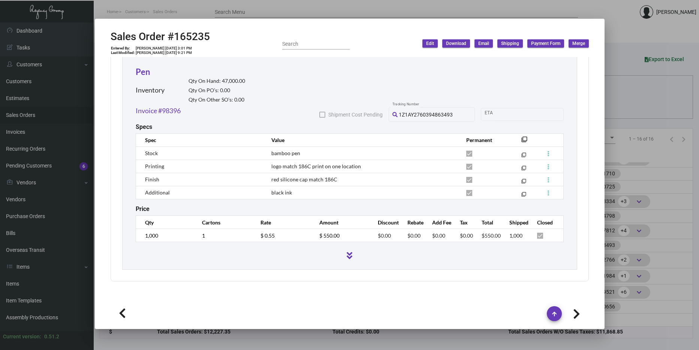
scroll to position [420, 0]
click at [636, 199] on div at bounding box center [349, 175] width 699 height 350
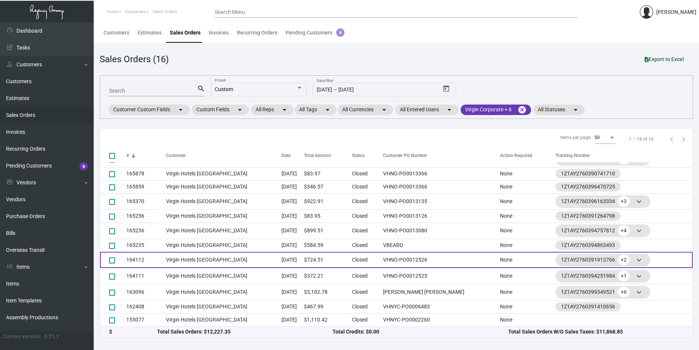
click at [227, 255] on td "Virgin Hotels [GEOGRAPHIC_DATA]" at bounding box center [223, 260] width 115 height 16
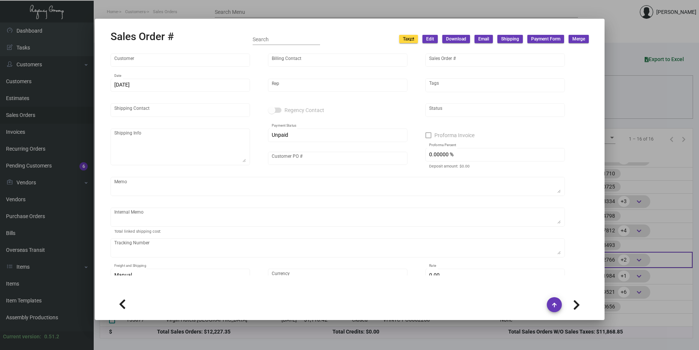
type input "Virgin Hotels [GEOGRAPHIC_DATA]"
type input "[PERSON_NAME]"
type input "164112"
type input "[DATE]"
type input "[PERSON_NAME]"
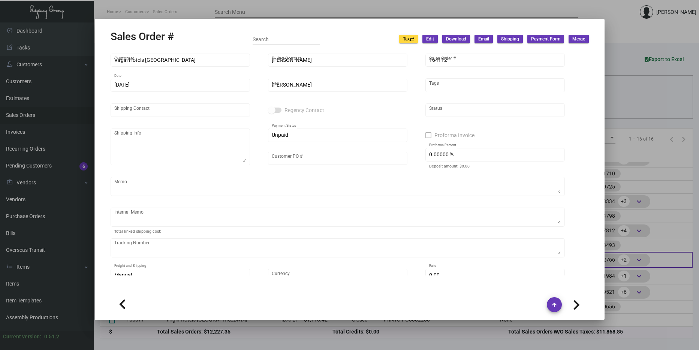
type input "[PERSON_NAME]"
type textarea "Virgin Hotels [GEOGRAPHIC_DATA] - [PERSON_NAME][GEOGRAPHIC_DATA][STREET_ADDRESS]"
type input "VHNO-PO0012526"
type textarea "27.42 12/2 - UPS lost coasters, sending replacements and claim to be submitted,…"
type input "United States Dollar $"
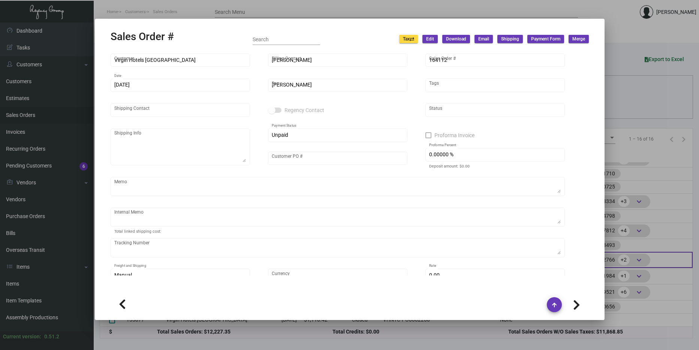
type input "$ 64.51"
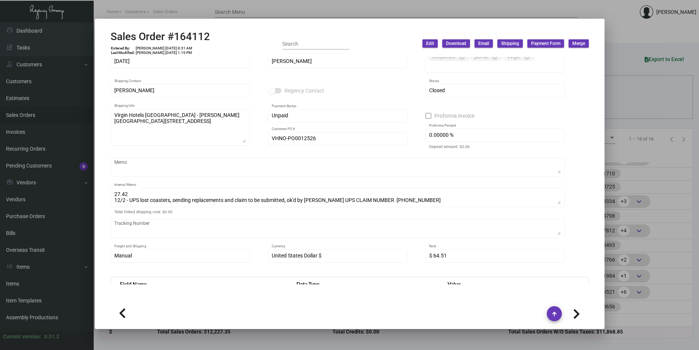
scroll to position [0, 0]
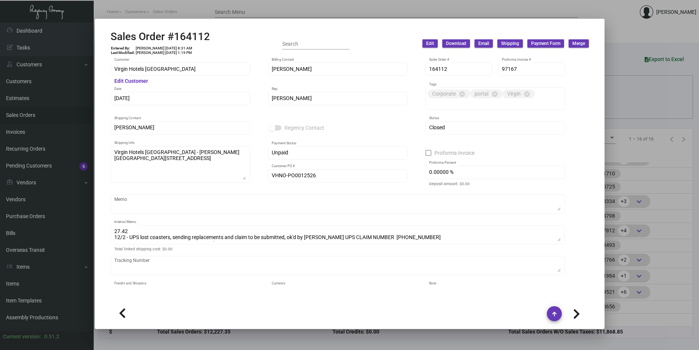
click at [630, 175] on div at bounding box center [349, 175] width 699 height 350
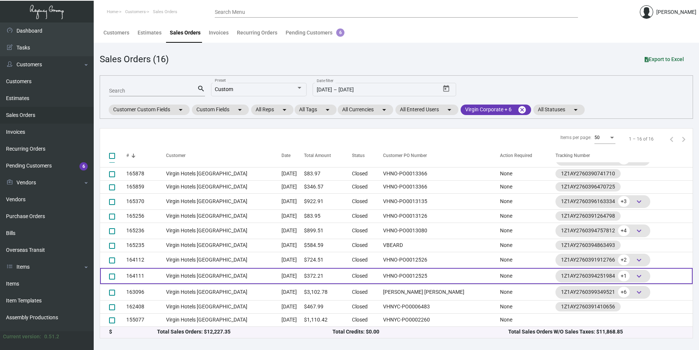
click at [339, 270] on td "$372.21" at bounding box center [328, 276] width 48 height 16
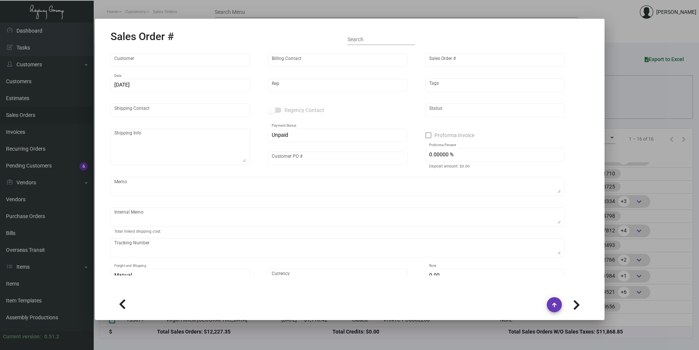
type input "Virgin Hotels [GEOGRAPHIC_DATA]"
type input "[PERSON_NAME]"
type input "164111"
type input "[DATE]"
type input "[PERSON_NAME]"
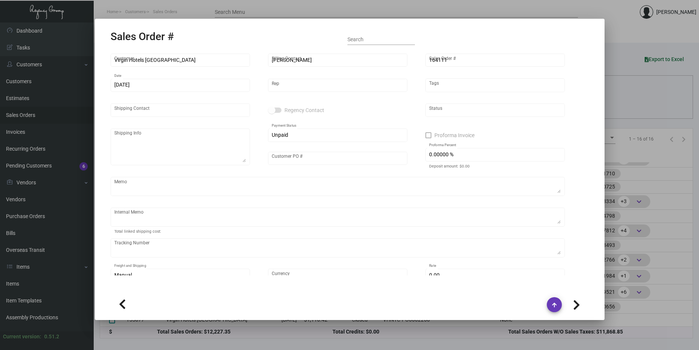
type input "[PERSON_NAME]"
type textarea "Virgin Hotels [GEOGRAPHIC_DATA] - [PERSON_NAME][GEOGRAPHIC_DATA][STREET_ADDRESS]"
type input "VHNO-PO0012525"
type textarea "30.64"
type input "United States Dollar $"
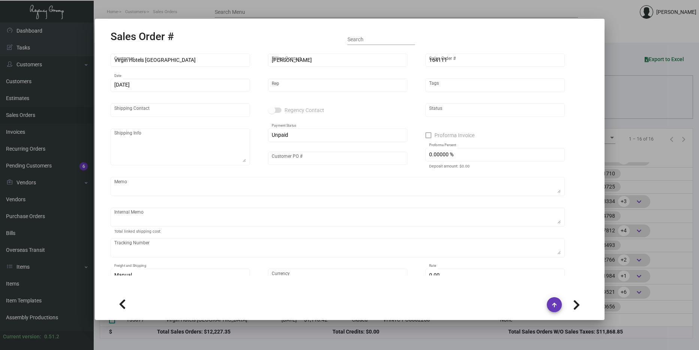
type input "$ 54.21"
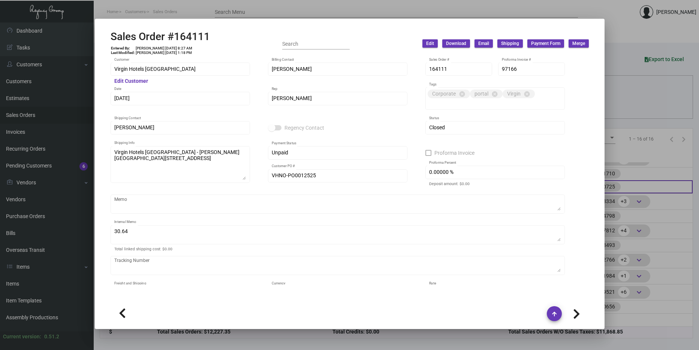
click at [653, 182] on div at bounding box center [349, 175] width 699 height 350
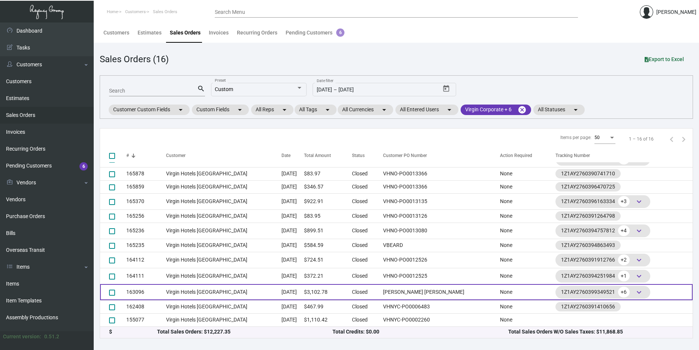
click at [227, 293] on td "Virgin Hotels [GEOGRAPHIC_DATA]" at bounding box center [223, 292] width 115 height 16
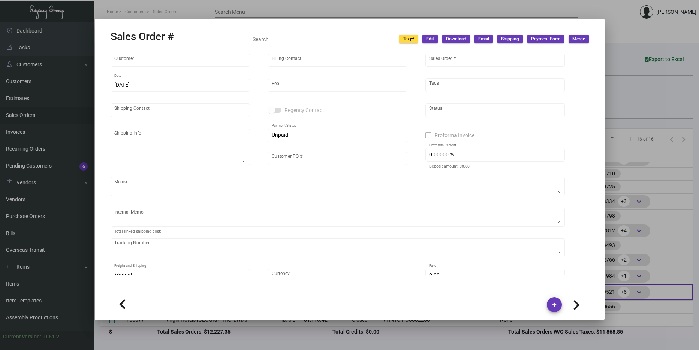
type input "Virgin Hotels [GEOGRAPHIC_DATA]"
type input "[PERSON_NAME]"
type input "163096"
type input "[DATE]"
type input "[PERSON_NAME]"
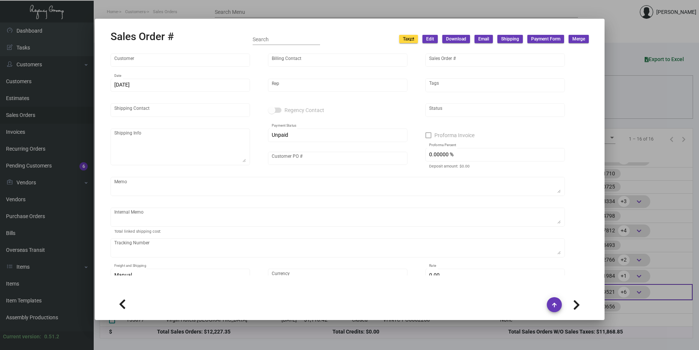
type input "[PERSON_NAME] [PERSON_NAME]"
type textarea "[PERSON_NAME] [PERSON_NAME] Virgin Hotels [GEOGRAPHIC_DATA] [STREET_ADDRESS]"
type input "[PERSON_NAME] [PERSON_NAME]"
checkbox input "true"
type input "100.00000 %"
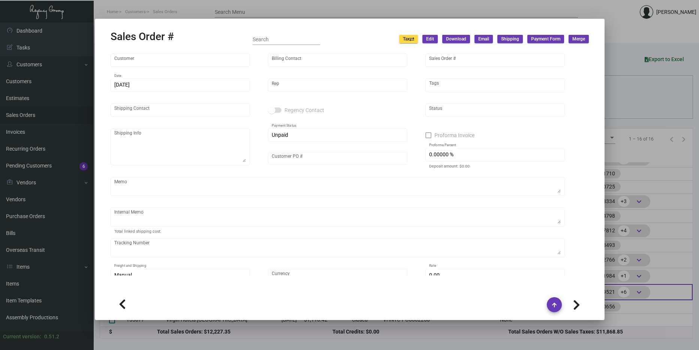
type textarea "Shipped UPS Ground Cost $97.79. By Desean 10/00/24."
type input "United States Dollar $"
type input "7.00000 %"
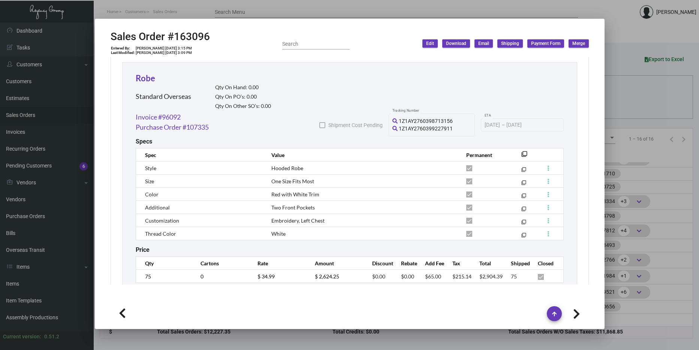
scroll to position [390, 0]
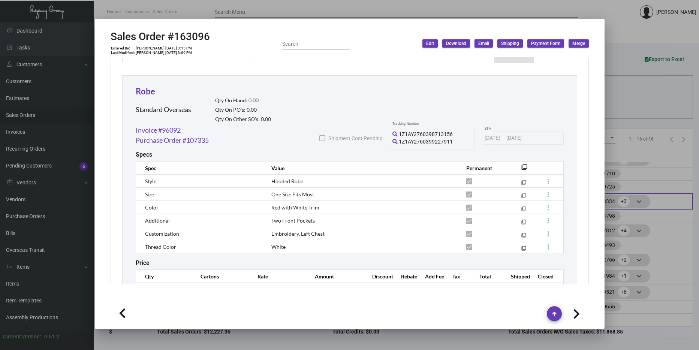
click at [638, 199] on div at bounding box center [349, 175] width 699 height 350
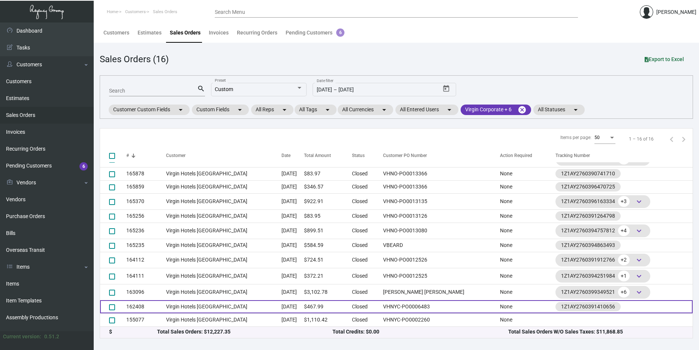
click at [246, 306] on td "Virgin Hotels [GEOGRAPHIC_DATA]" at bounding box center [223, 306] width 115 height 13
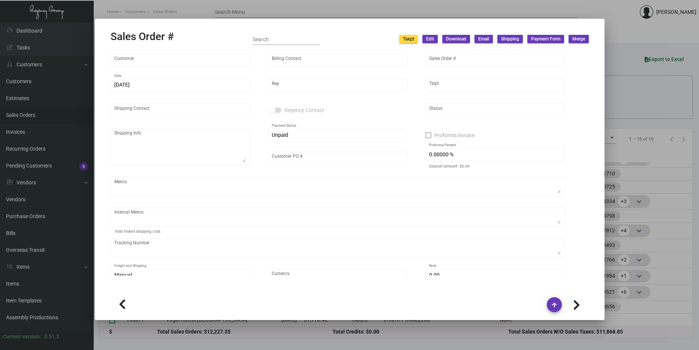
type input "Virgin Hotels [GEOGRAPHIC_DATA]"
type input "[PERSON_NAME]"
type input "162408"
type input "[DATE]"
type input "[PERSON_NAME]"
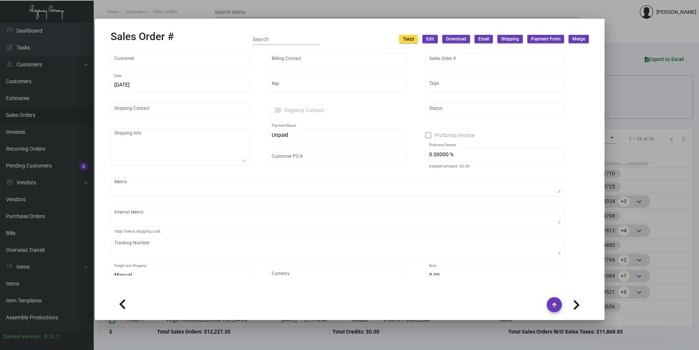
type input "[PERSON_NAME]"
type textarea "Virgin Hotels [GEOGRAPHIC_DATA] - [PERSON_NAME] [STREET_ADDRESS][US_STATE]"
type input "VHNYC-PO0006483"
type textarea "8.35"
type input "United States Dollar $"
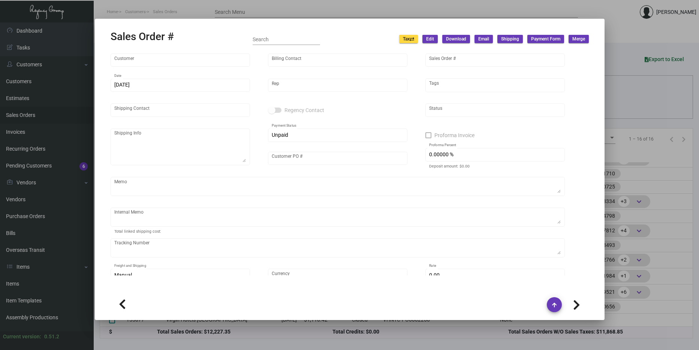
type input "$ 39.84"
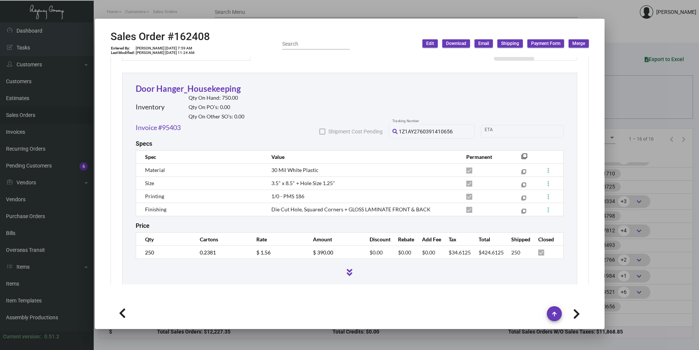
scroll to position [375, 0]
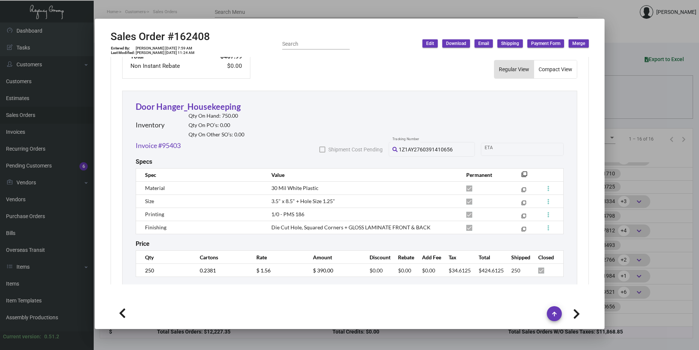
click at [668, 185] on div at bounding box center [349, 175] width 699 height 350
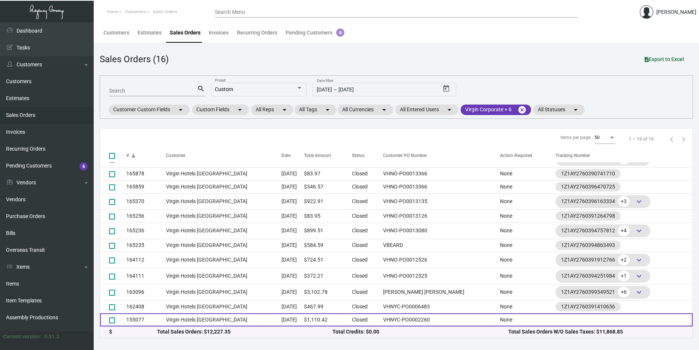
click at [203, 317] on td "Virgin Hotels [GEOGRAPHIC_DATA]" at bounding box center [223, 319] width 115 height 13
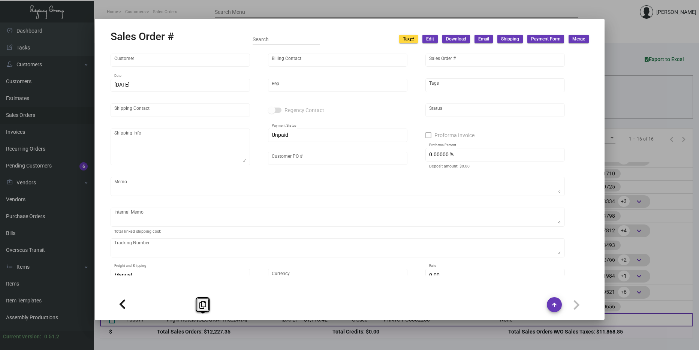
type input "Virgin Hotels [GEOGRAPHIC_DATA]"
type input "[PERSON_NAME]"
type input "155077"
type input "[DATE]"
type input "[PERSON_NAME]"
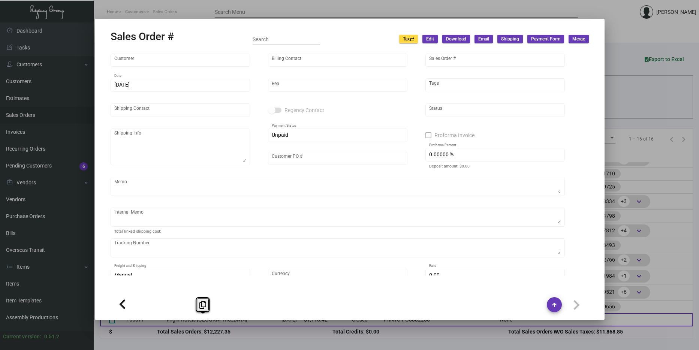
type input "[PERSON_NAME]"
type textarea "Virgin Hotels [GEOGRAPHIC_DATA] - [PERSON_NAME] [STREET_ADDRESS][US_STATE]"
type input "VHNYC-PO0002260"
type textarea "[DATE]. [PERSON_NAME]. [GEOGRAPHIC_DATA]. Delivery"
type input "United States Dollar $"
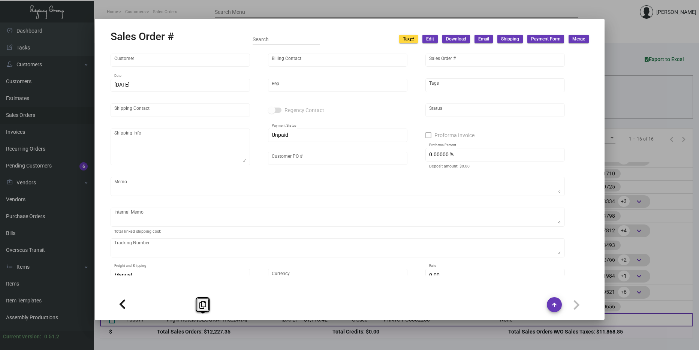
type input "8.50000 %"
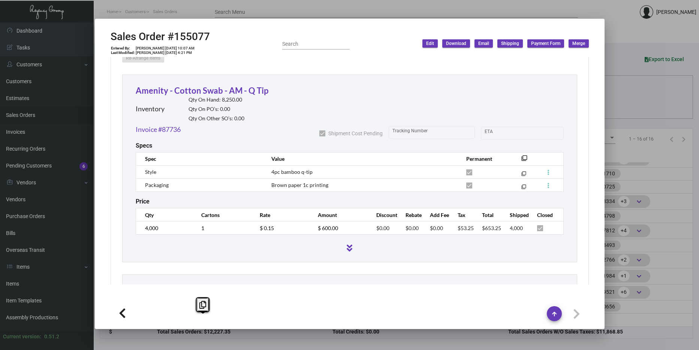
scroll to position [412, 0]
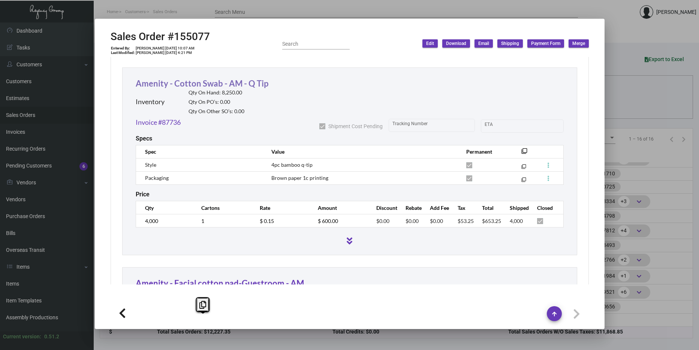
click at [199, 84] on link "Amenity - Cotton Swab - AM - Q Tip" at bounding box center [202, 83] width 133 height 10
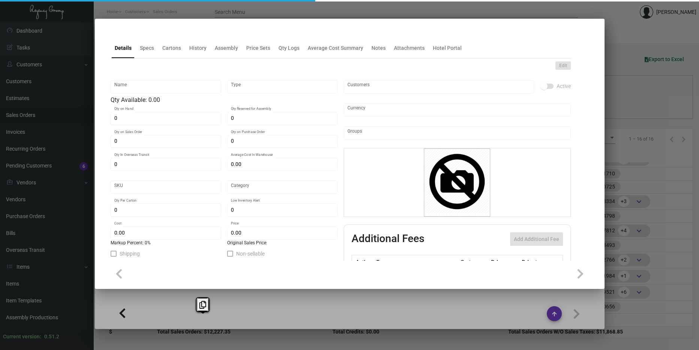
type input "Amenity - Cotton Swab - AM - Q Tip"
type input "Inventory"
type input "8,250"
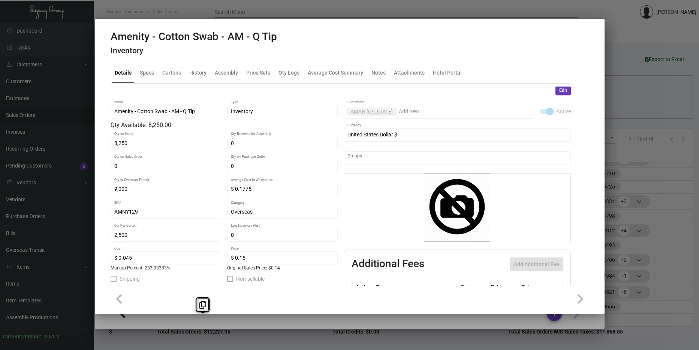
click at [636, 205] on div at bounding box center [349, 175] width 699 height 350
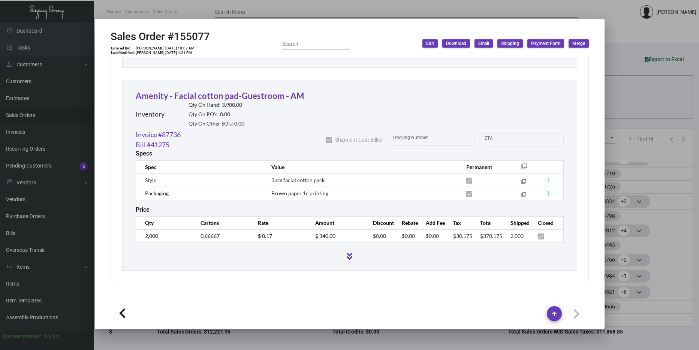
scroll to position [602, 0]
click at [179, 96] on link "Amenity - Facial cotton pad-Guestroom - AM" at bounding box center [220, 93] width 168 height 10
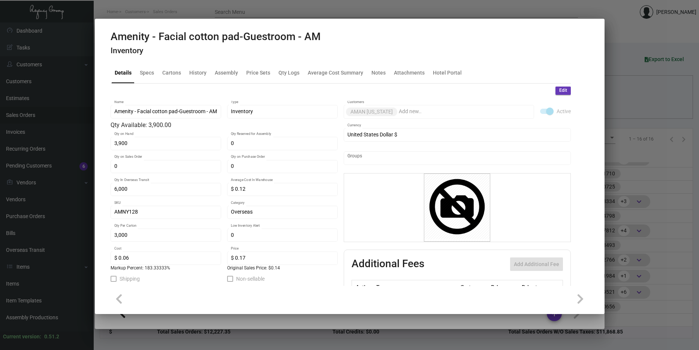
click at [612, 140] on div at bounding box center [349, 175] width 699 height 350
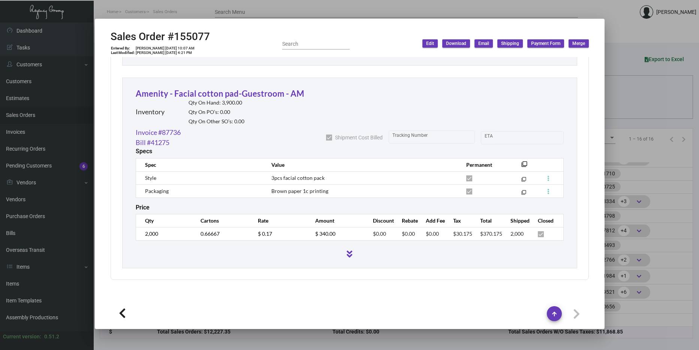
click at [616, 140] on div at bounding box center [349, 175] width 699 height 350
